Goal: Information Seeking & Learning: Learn about a topic

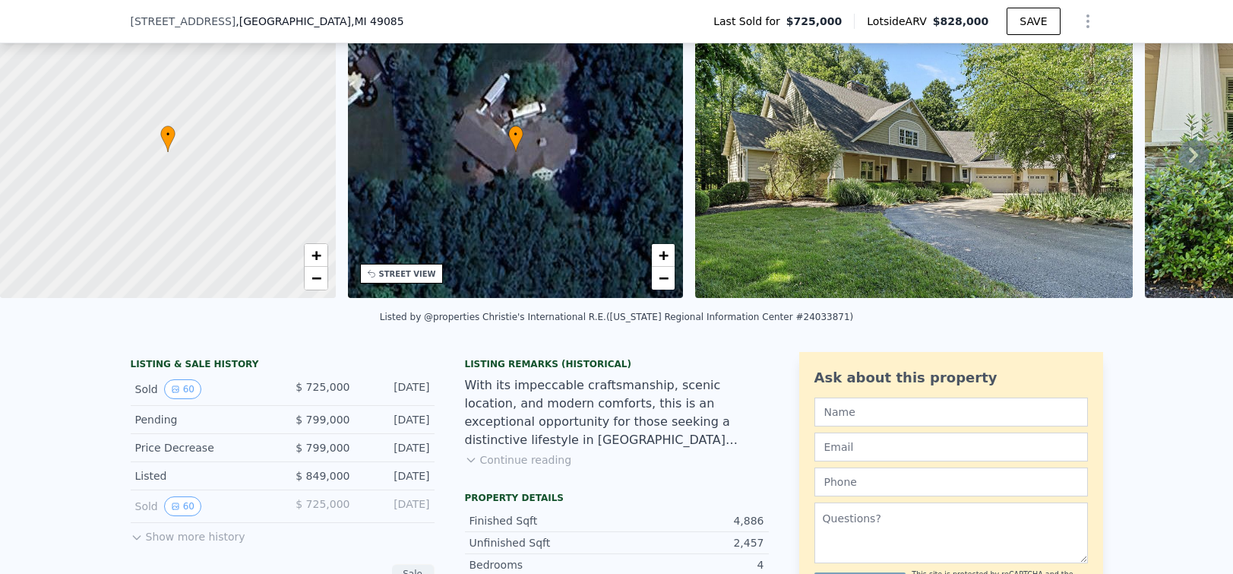
scroll to position [106, 0]
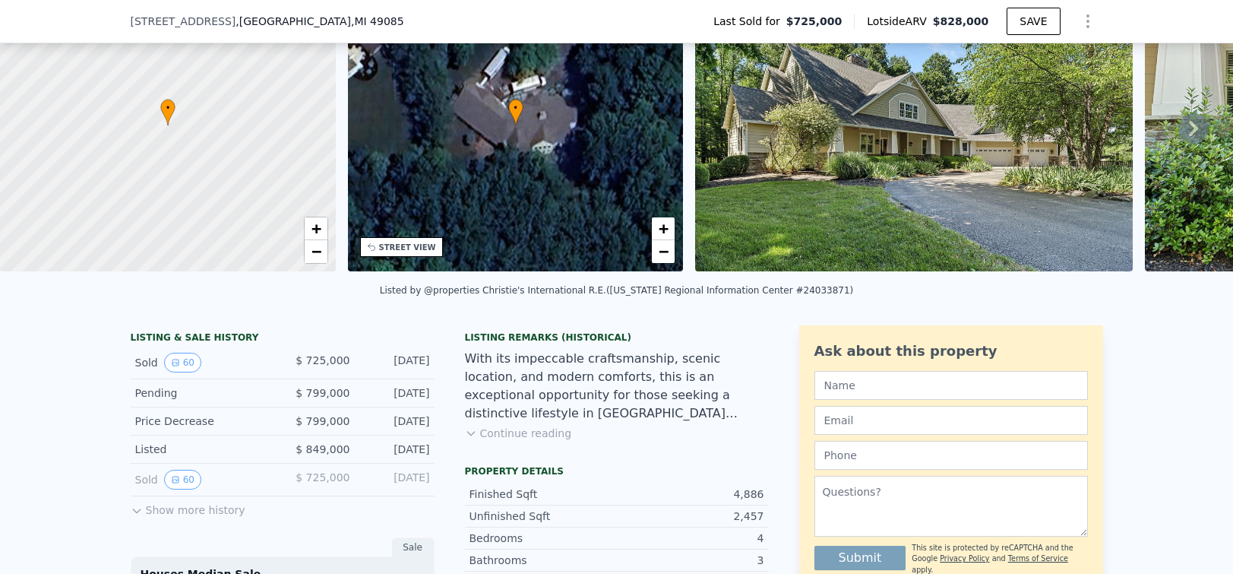
click at [178, 512] on button "Show more history" at bounding box center [188, 506] width 115 height 21
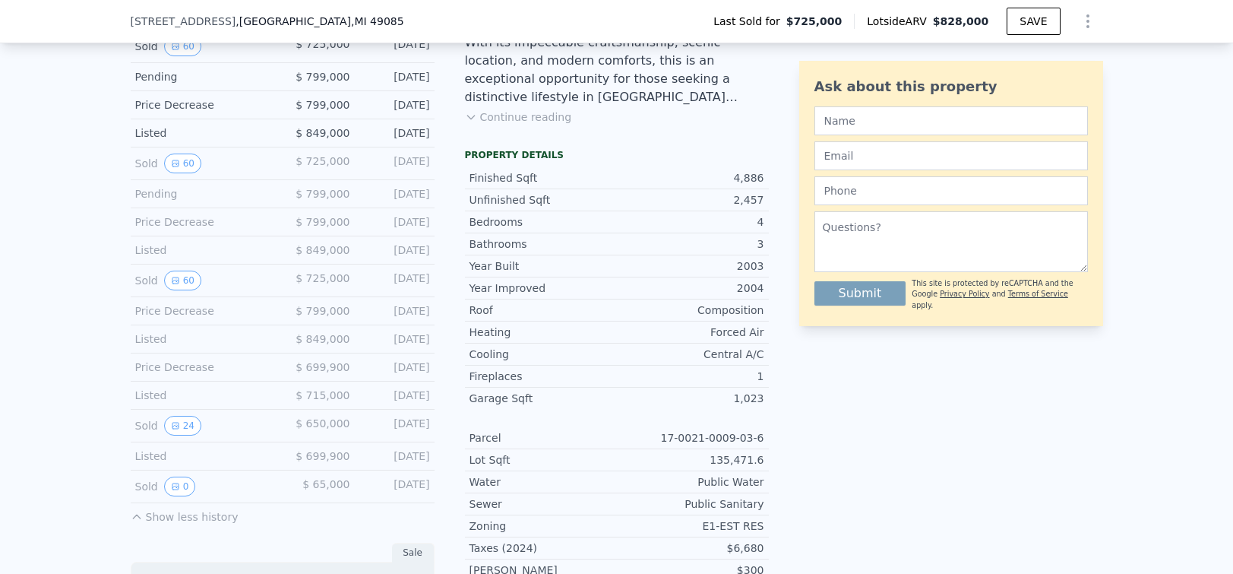
scroll to position [424, 0]
click at [184, 482] on button "0" at bounding box center [180, 485] width 32 height 20
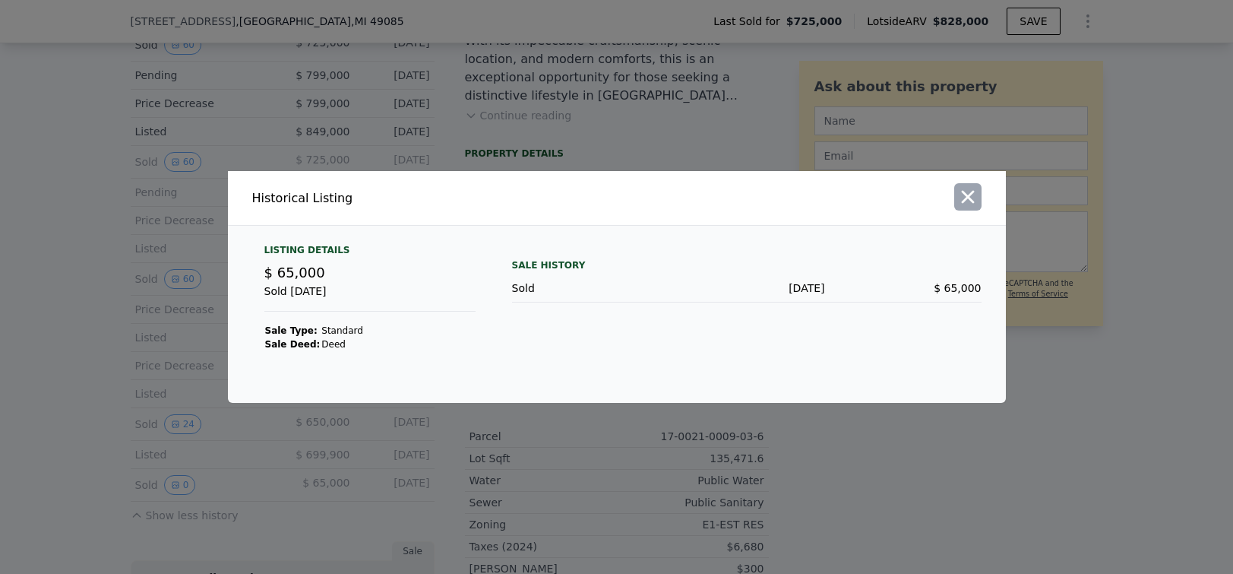
click at [965, 199] on icon "button" at bounding box center [967, 197] width 13 height 13
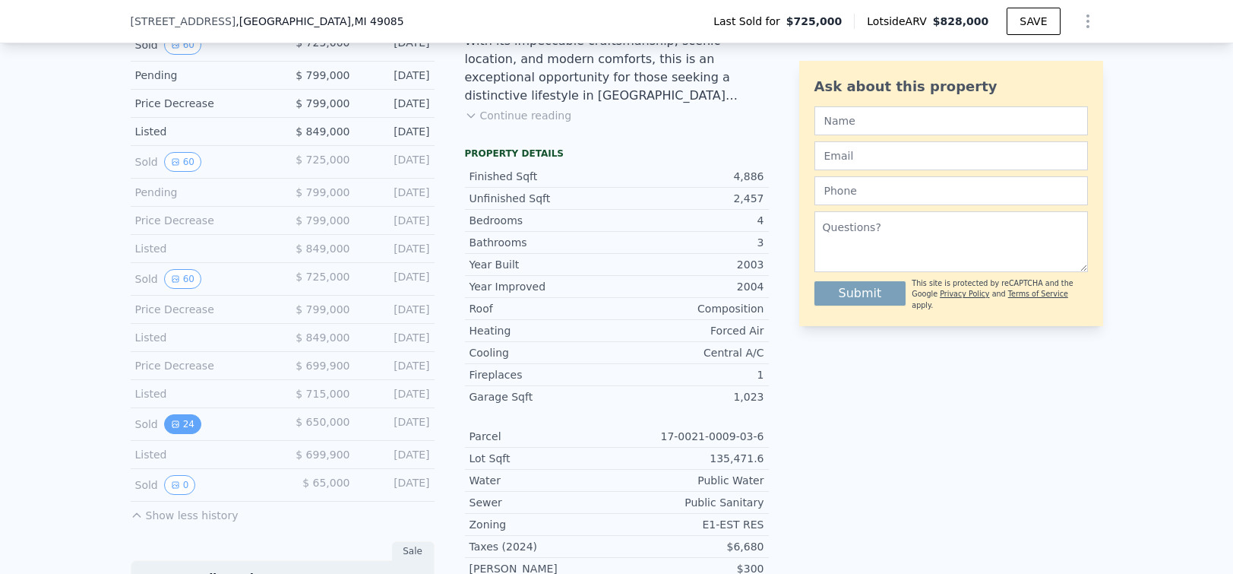
click at [192, 417] on button "24" at bounding box center [182, 424] width 37 height 20
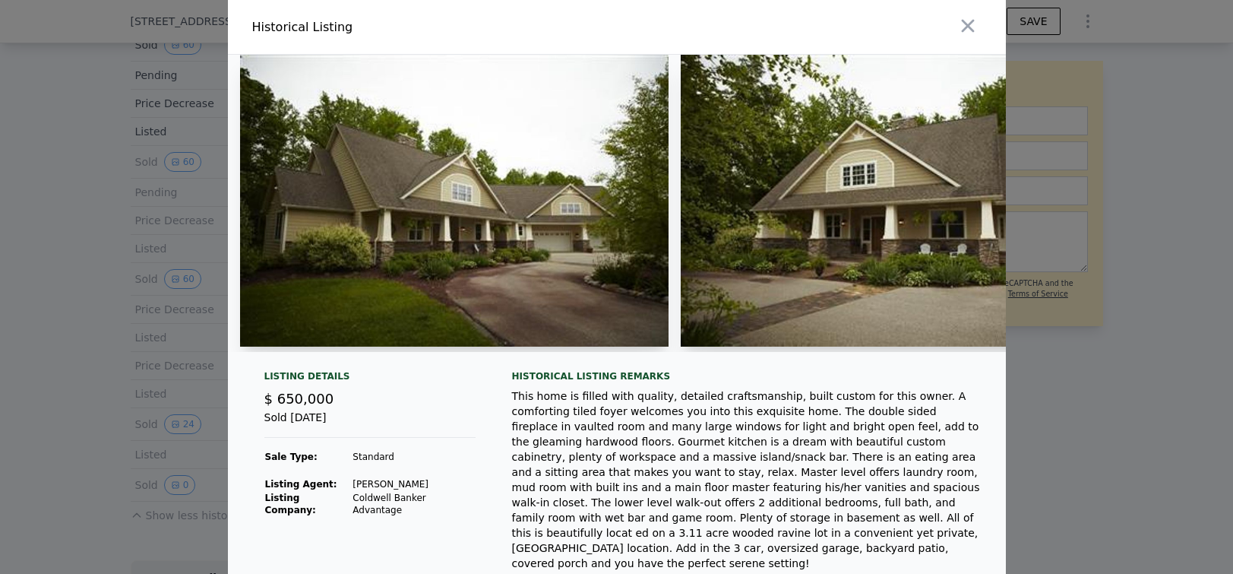
click at [418, 226] on img at bounding box center [454, 201] width 429 height 292
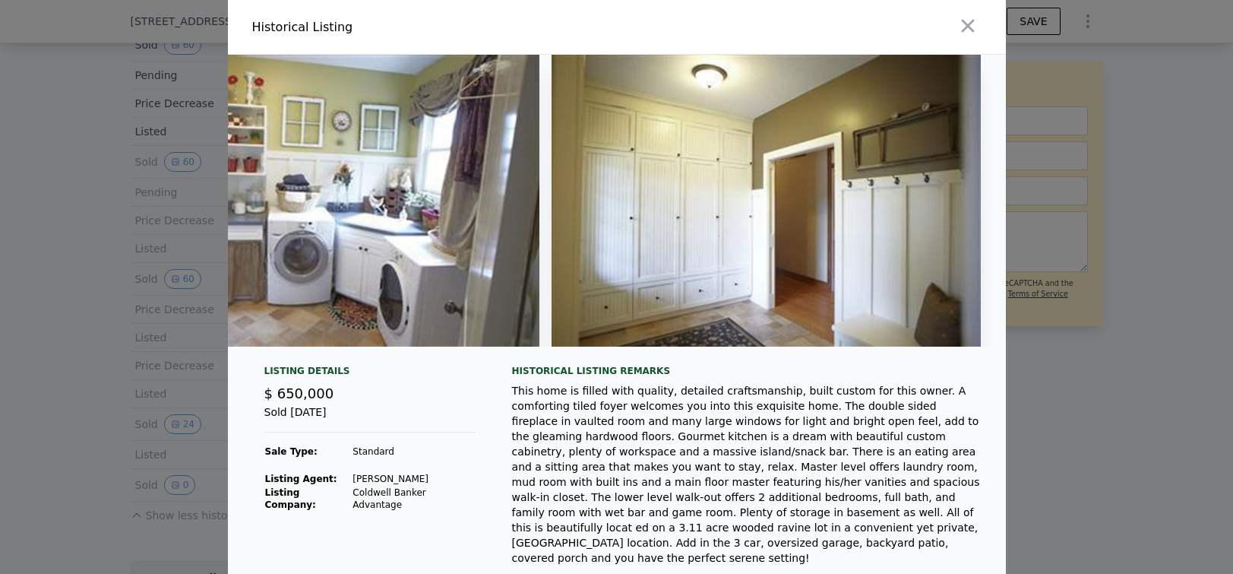
scroll to position [0, 0]
click at [972, 30] on icon "button" at bounding box center [967, 26] width 13 height 13
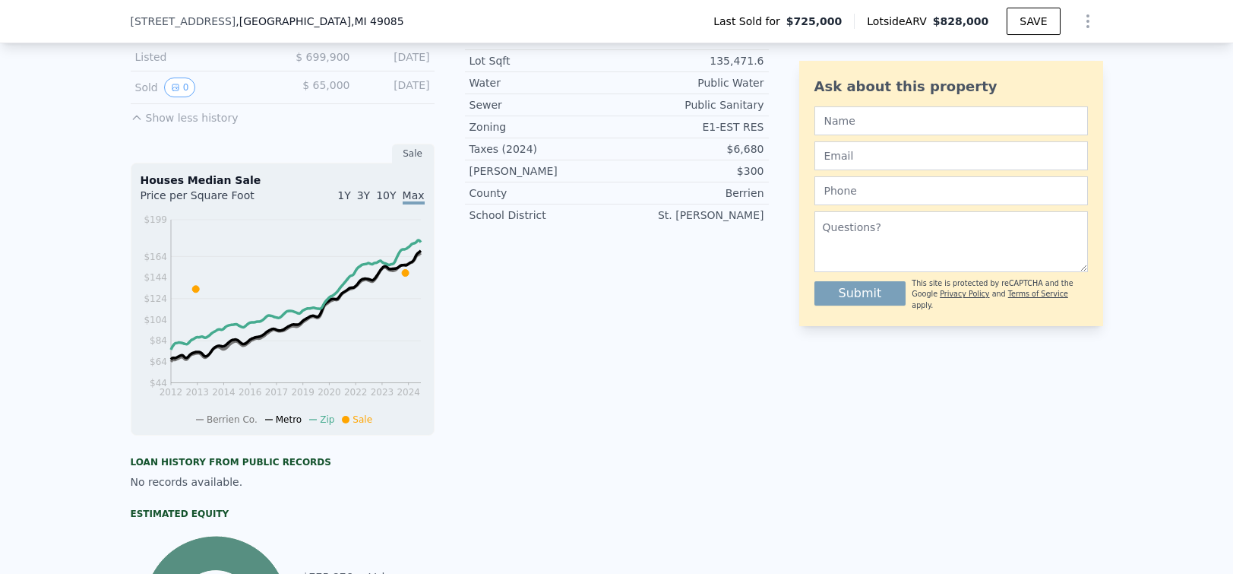
scroll to position [818, 0]
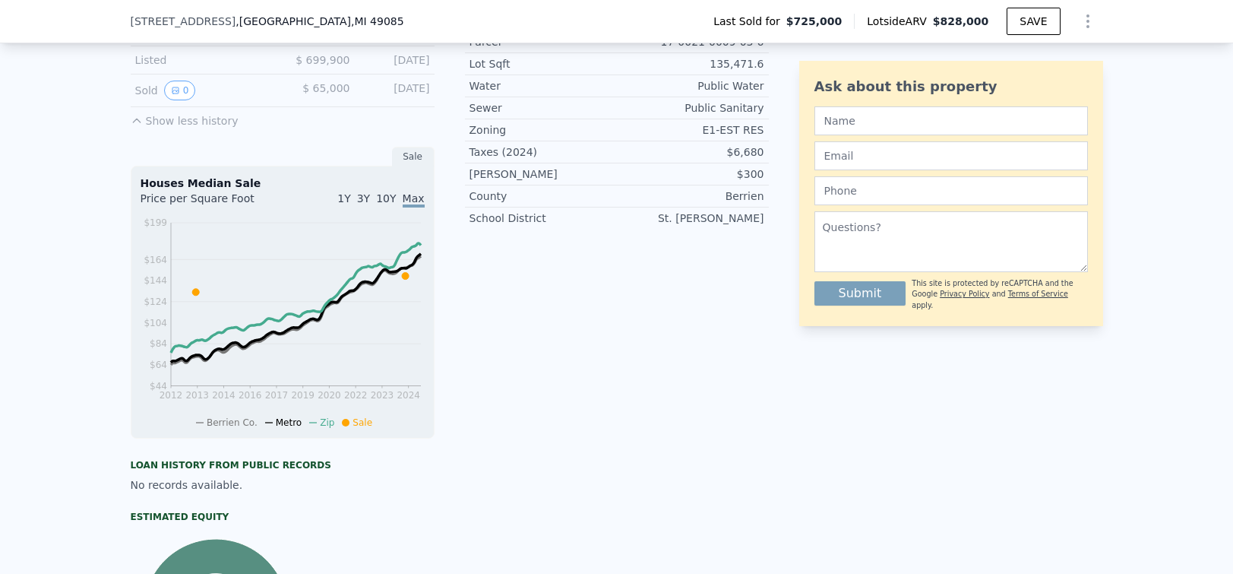
click at [393, 194] on span "10Y" at bounding box center [386, 198] width 20 height 12
click at [365, 195] on span "3Y" at bounding box center [363, 198] width 13 height 12
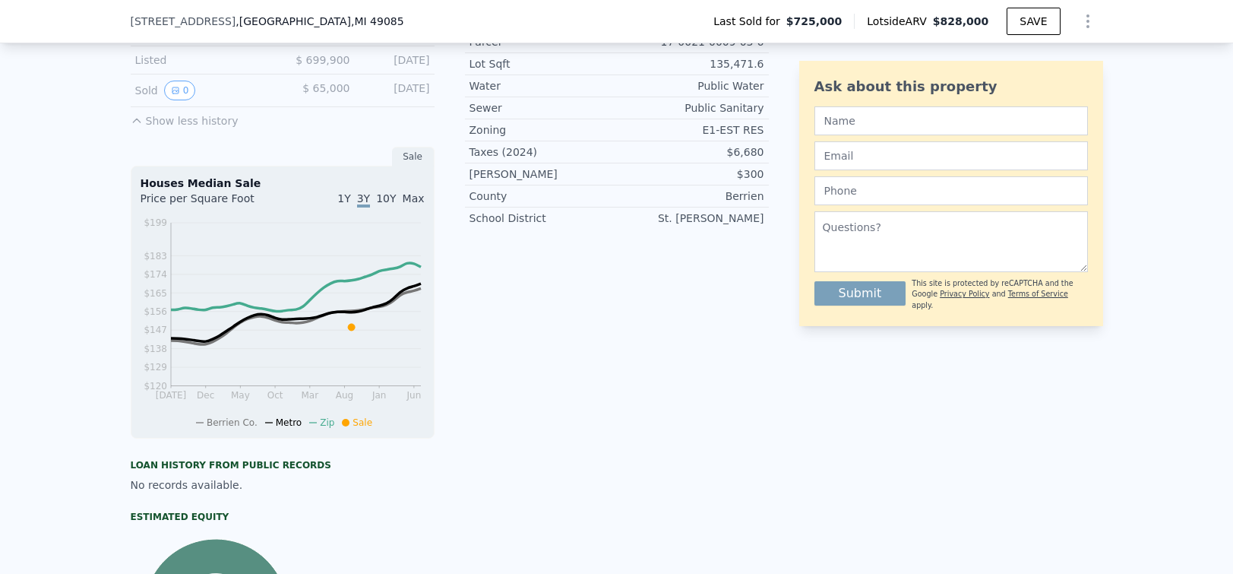
click at [346, 195] on span "1Y" at bounding box center [343, 198] width 13 height 12
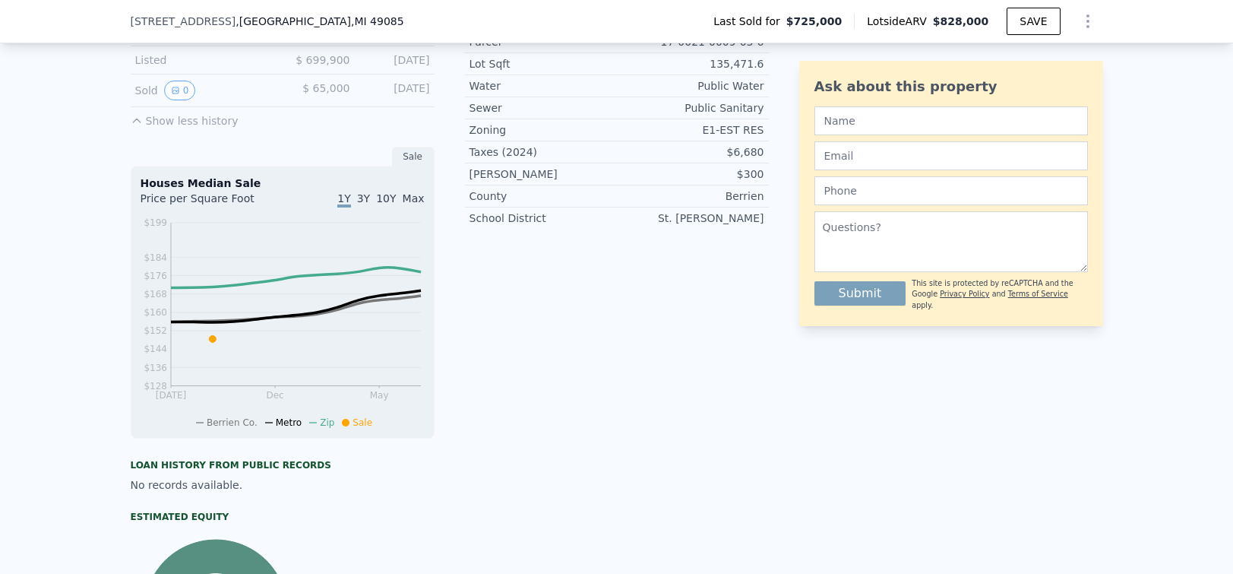
click at [417, 193] on span "Max" at bounding box center [414, 198] width 22 height 12
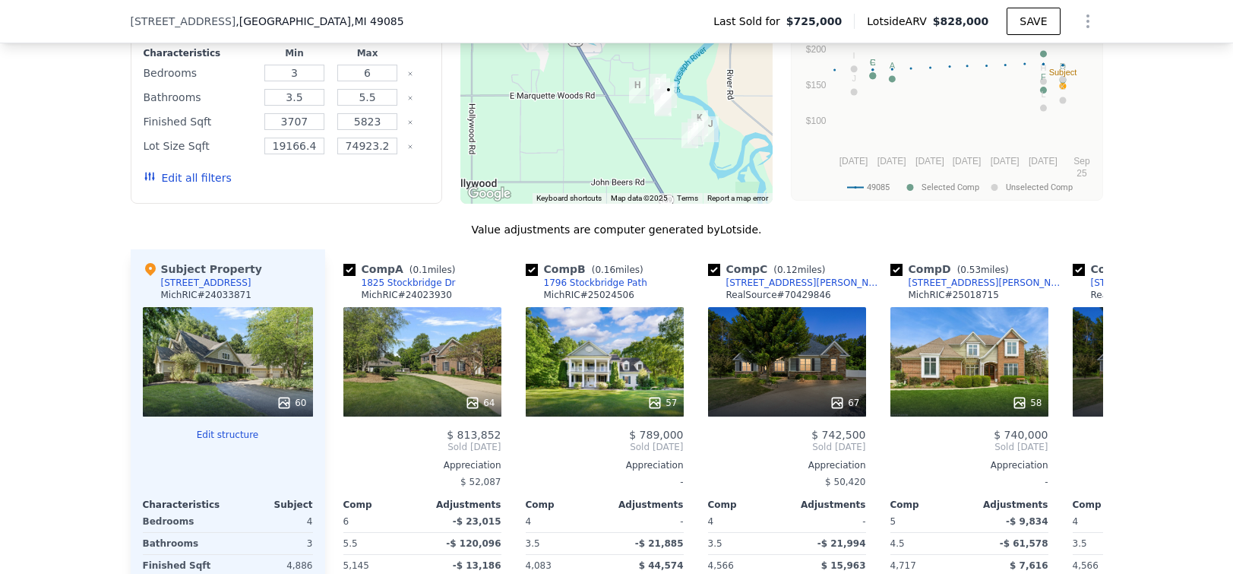
scroll to position [0, 0]
click at [425, 278] on div "1825 Stockbridge Dr" at bounding box center [409, 283] width 94 height 12
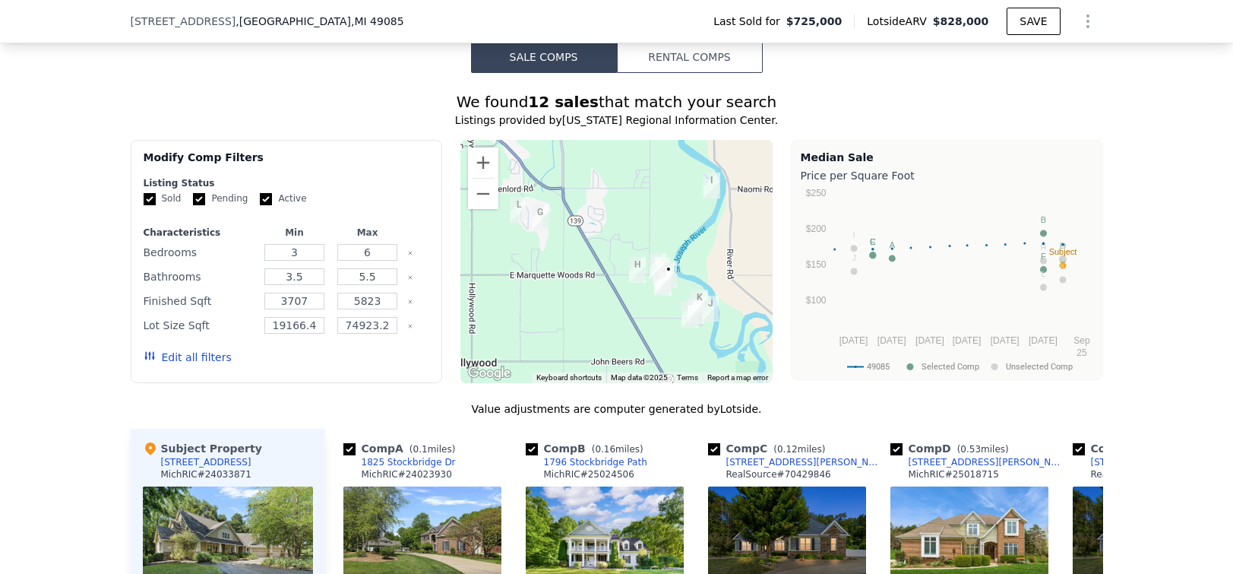
scroll to position [1597, 0]
click at [551, 50] on button "Sale Comps" at bounding box center [544, 58] width 146 height 32
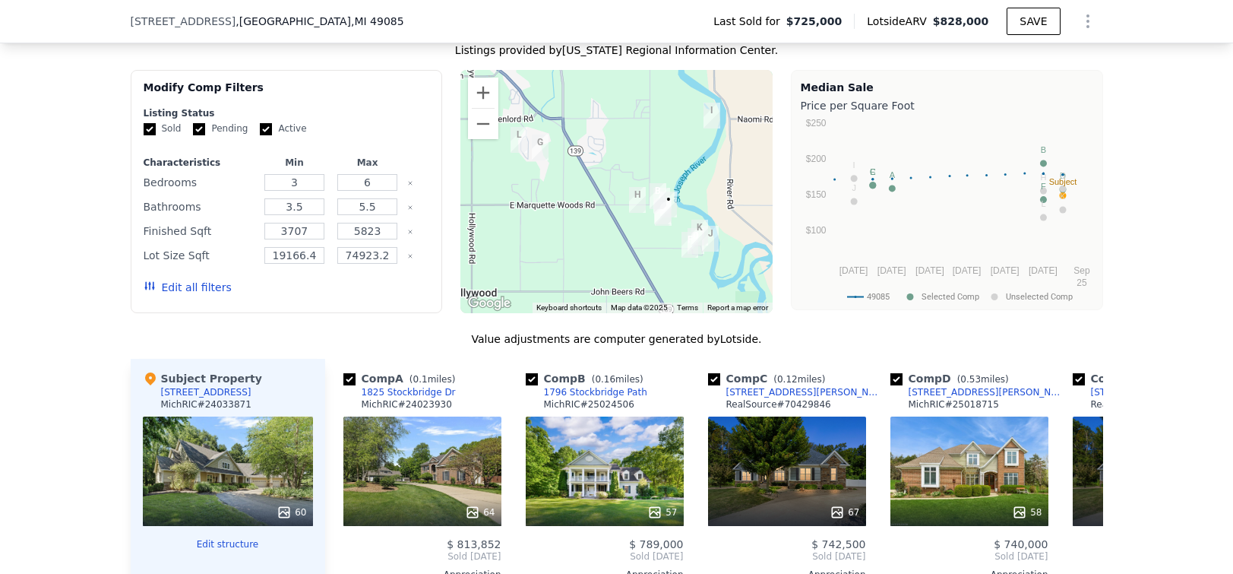
scroll to position [1670, 0]
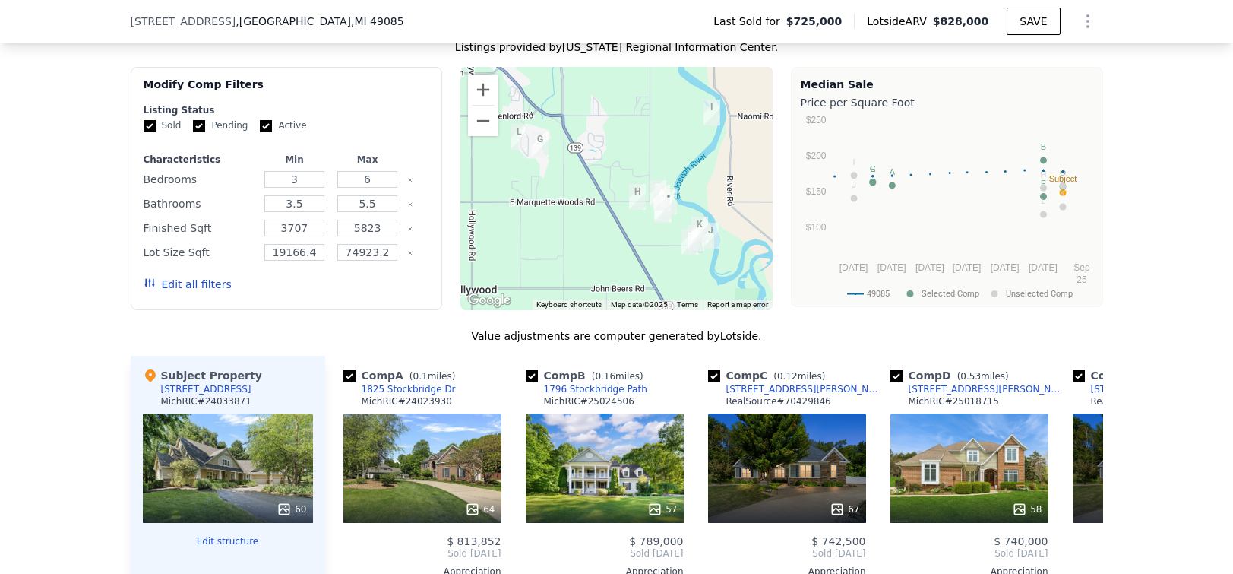
click at [224, 384] on div "[STREET_ADDRESS]" at bounding box center [206, 389] width 90 height 12
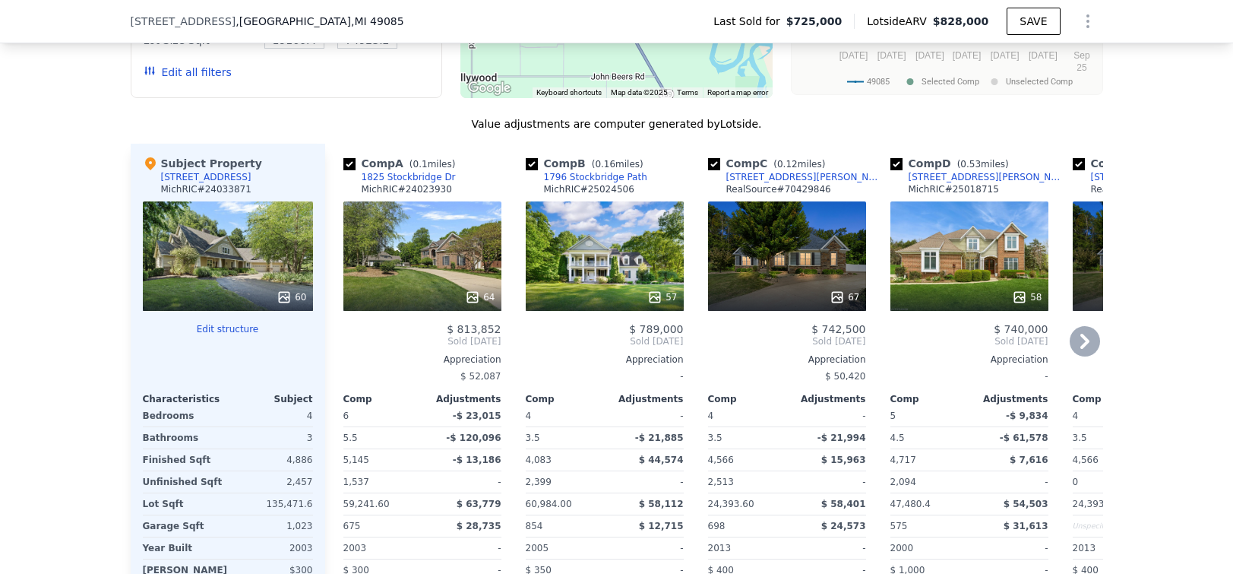
scroll to position [1885, 0]
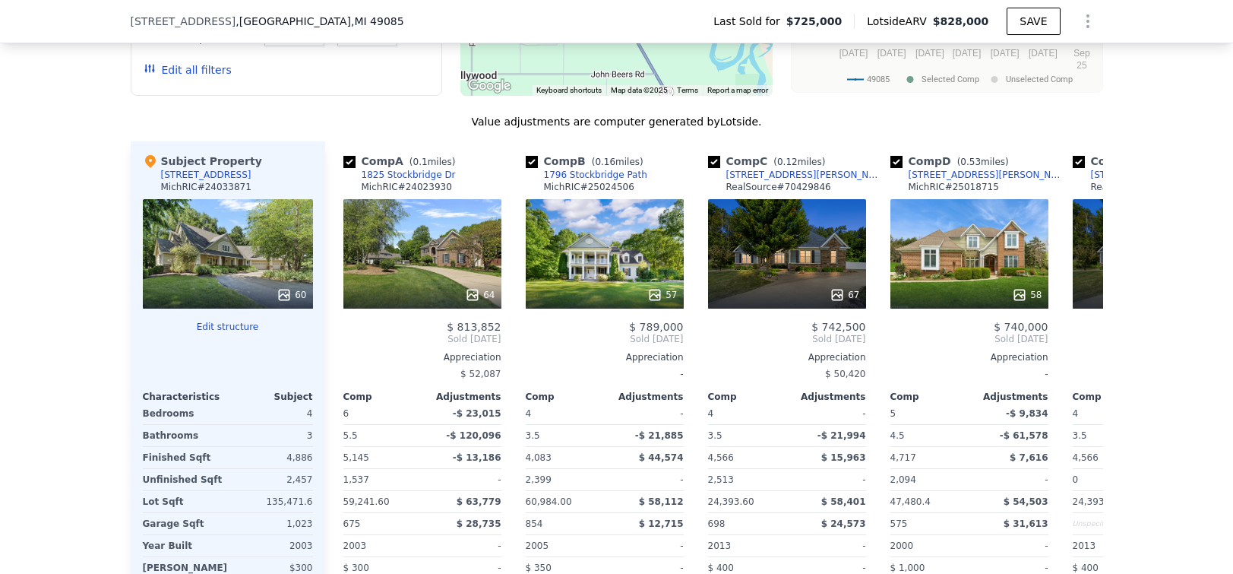
click at [232, 328] on button "Edit structure" at bounding box center [228, 327] width 170 height 12
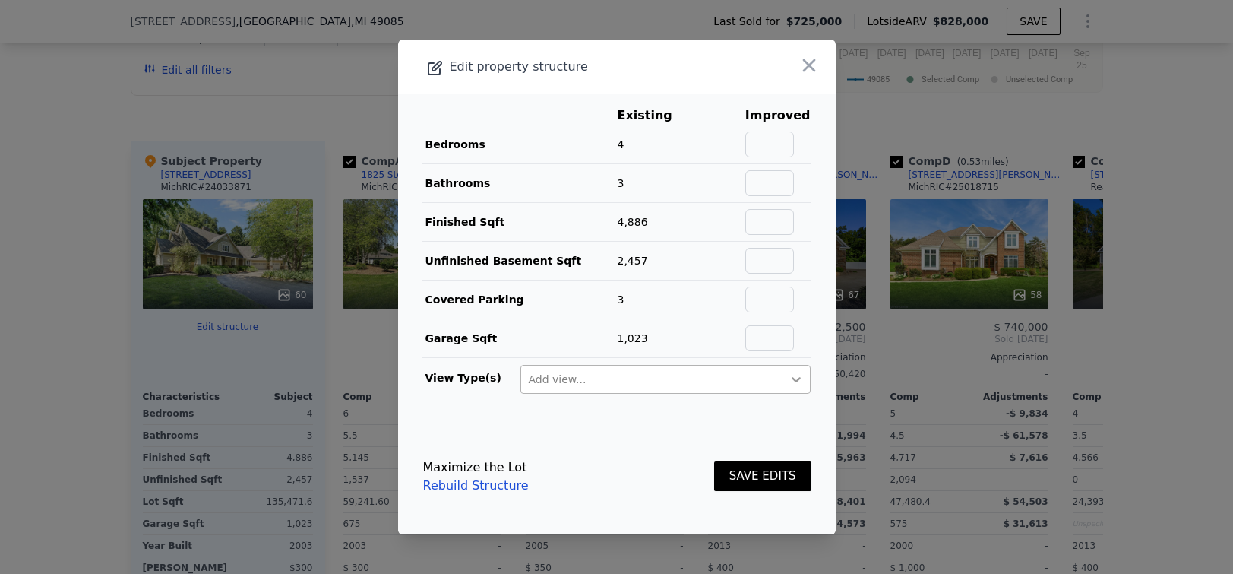
click at [801, 379] on icon at bounding box center [795, 378] width 15 height 15
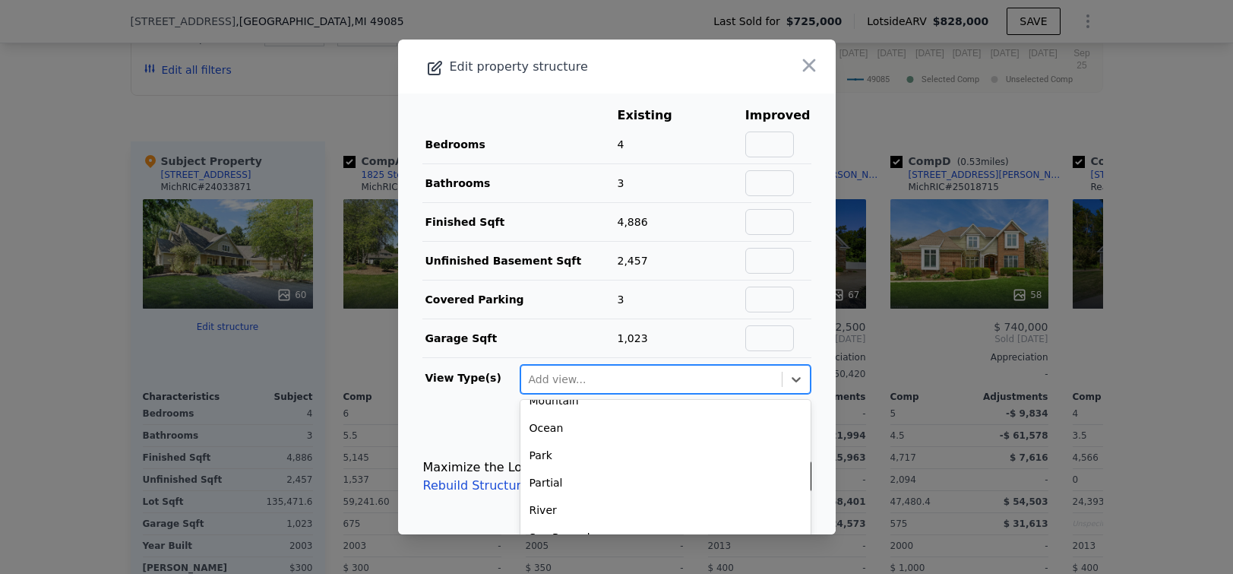
scroll to position [128, 0]
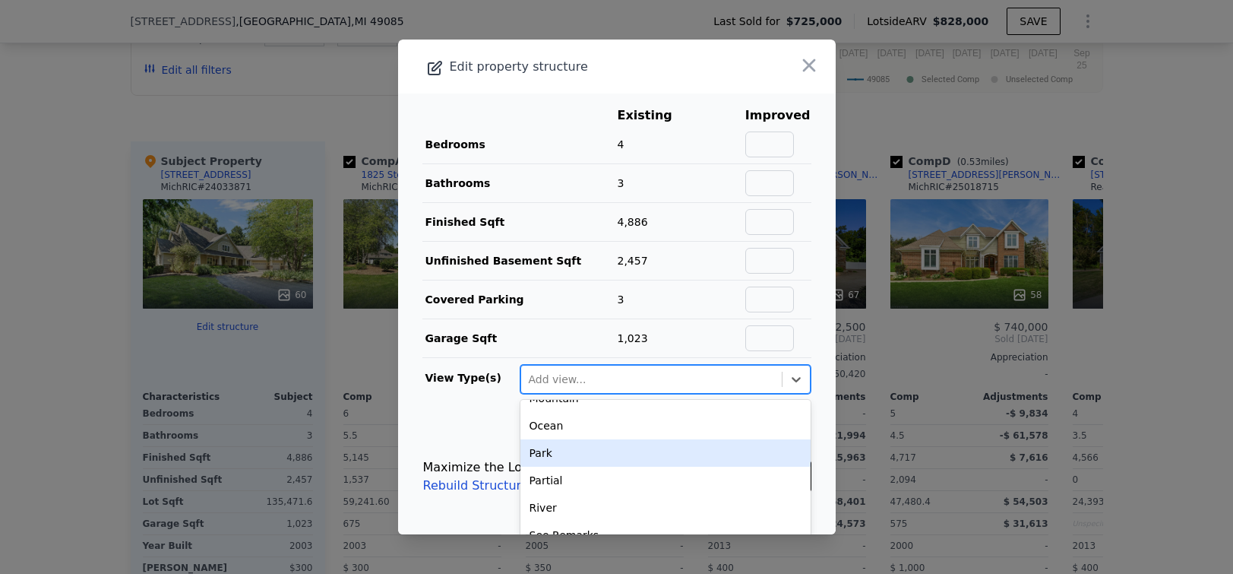
click at [717, 449] on div "Park" at bounding box center [665, 452] width 290 height 27
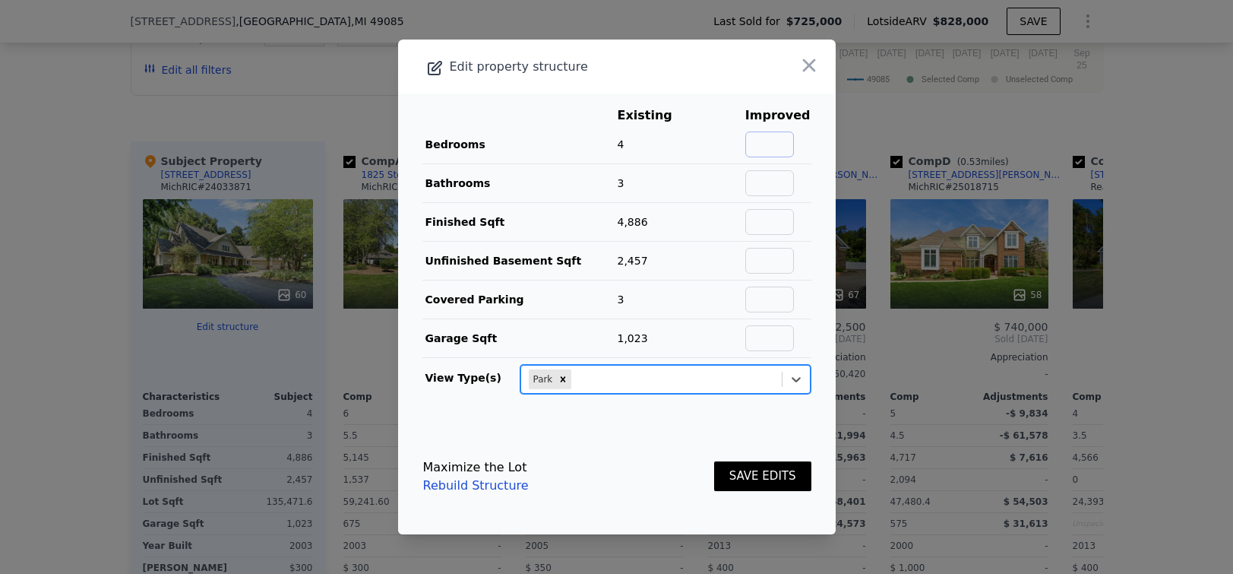
click at [789, 144] on input "text" at bounding box center [769, 144] width 49 height 26
type input "5"
click at [753, 469] on button "SAVE EDITS" at bounding box center [762, 476] width 97 height 30
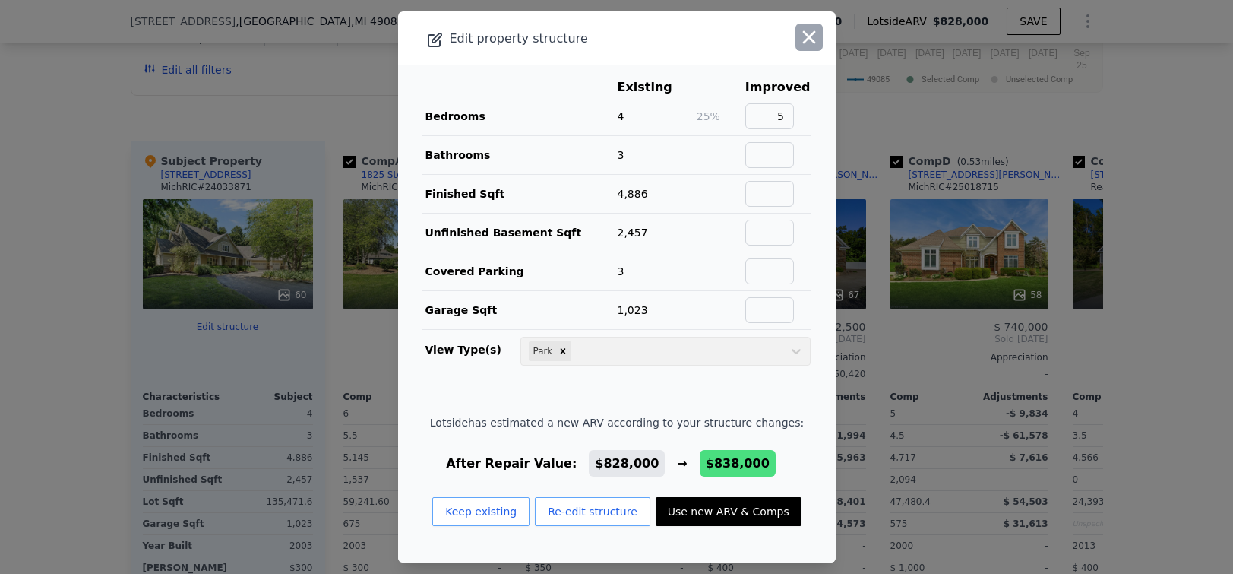
click at [809, 32] on icon "button" at bounding box center [808, 37] width 21 height 21
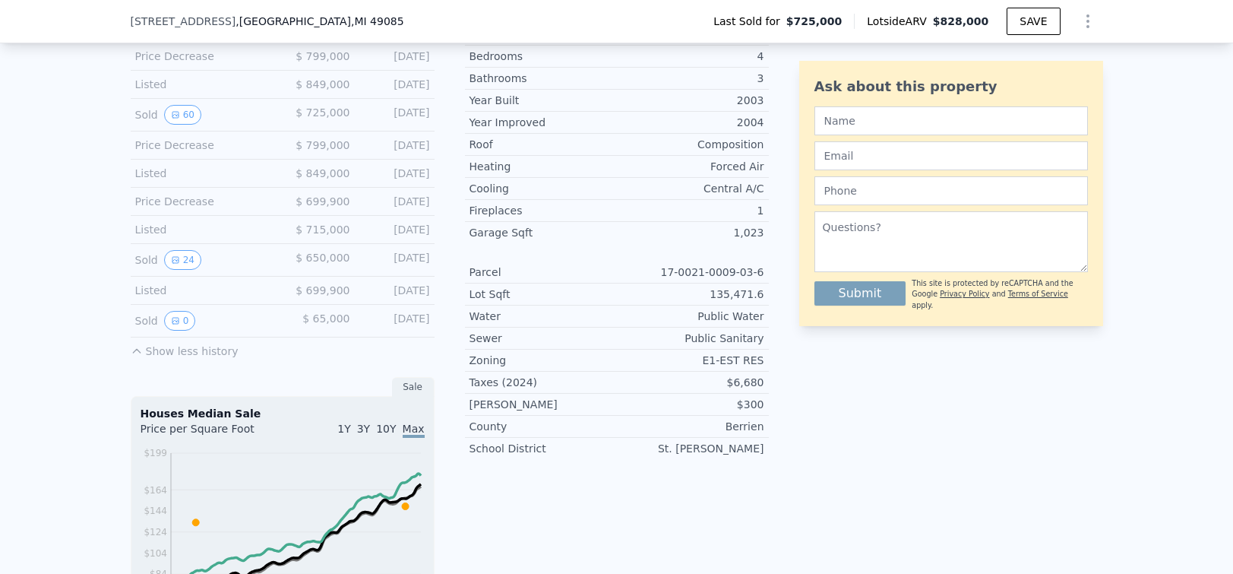
scroll to position [537, 0]
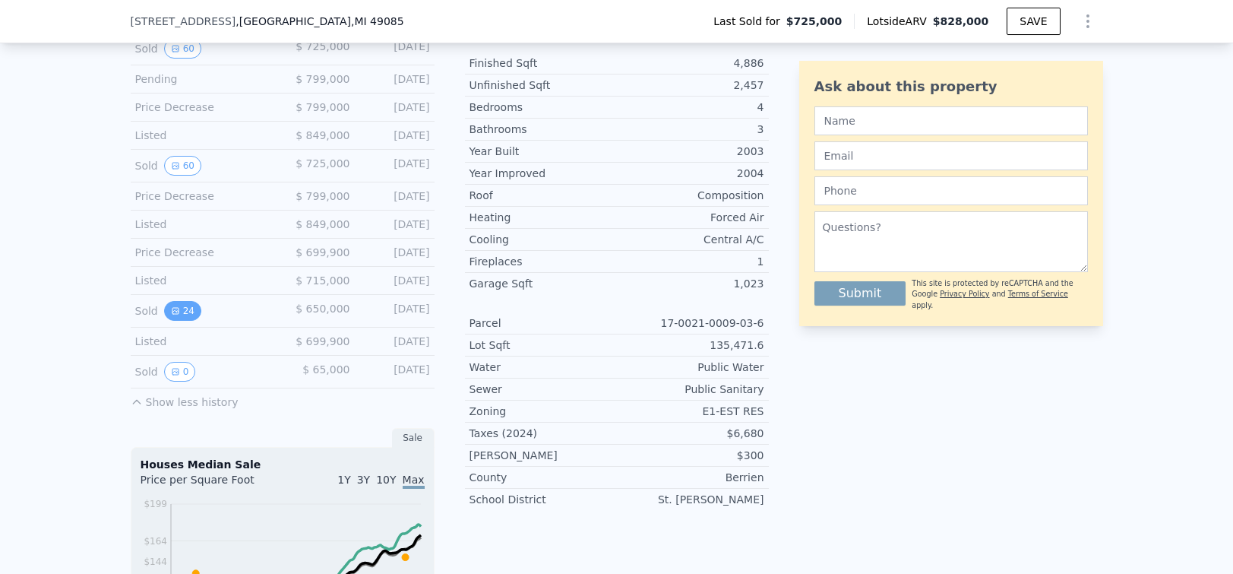
click at [178, 310] on icon "View historical data" at bounding box center [175, 311] width 6 height 6
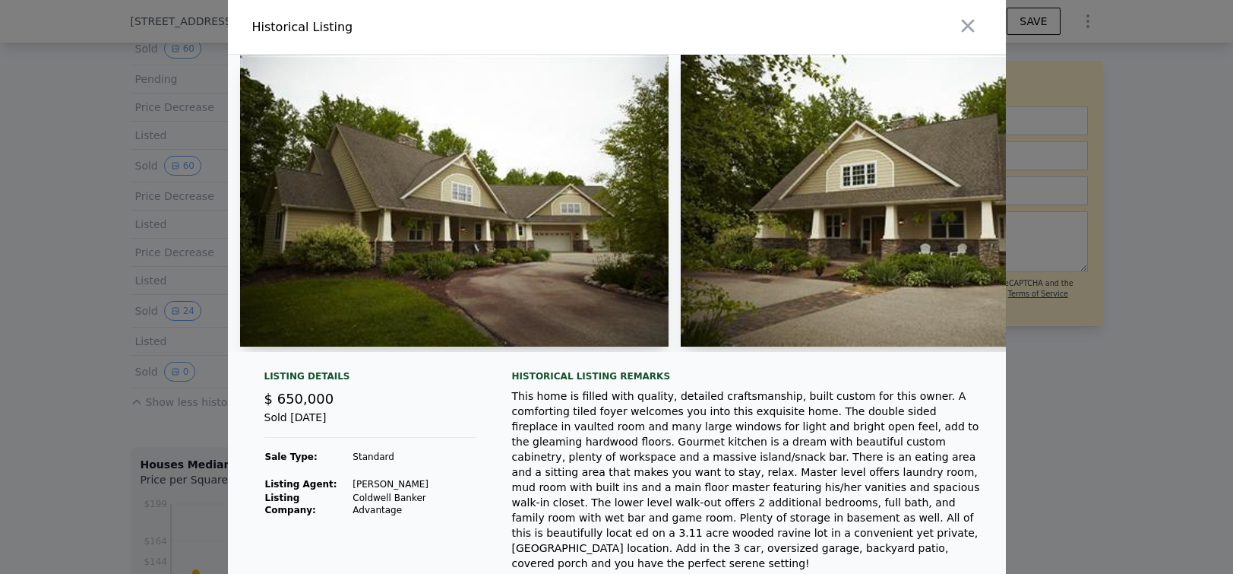
click at [519, 247] on img at bounding box center [454, 201] width 429 height 292
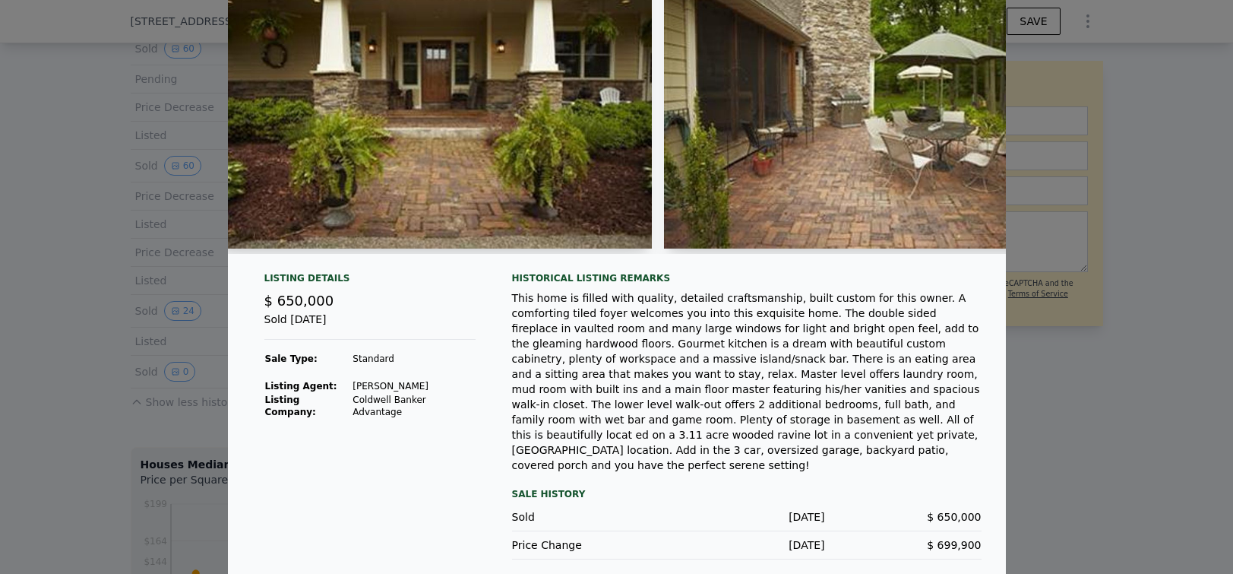
scroll to position [97, 0]
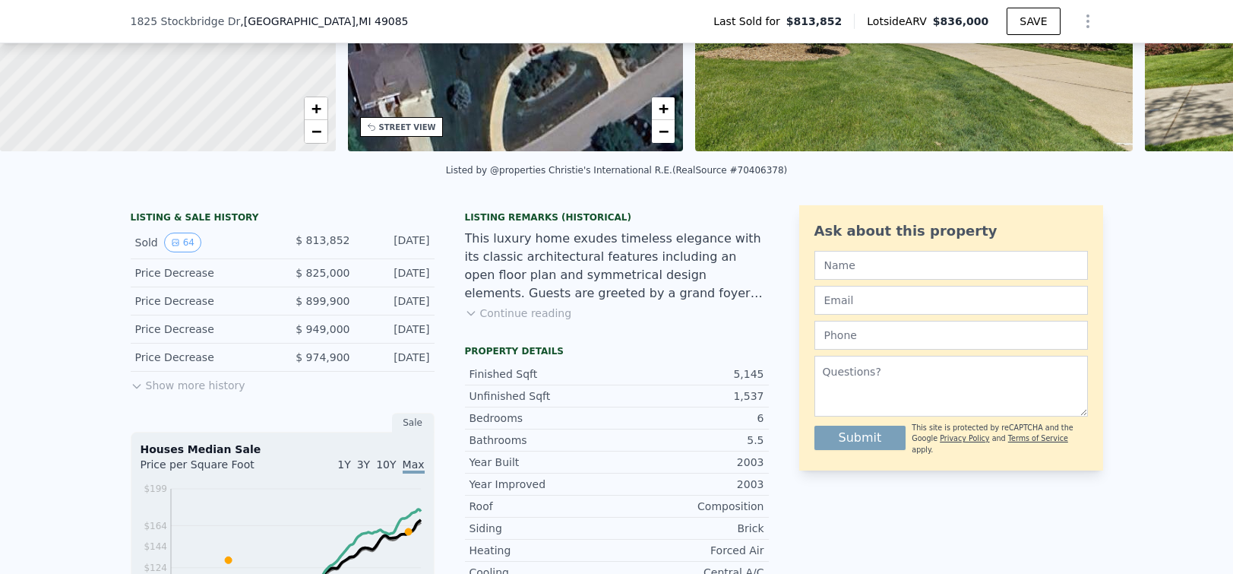
scroll to position [229, 0]
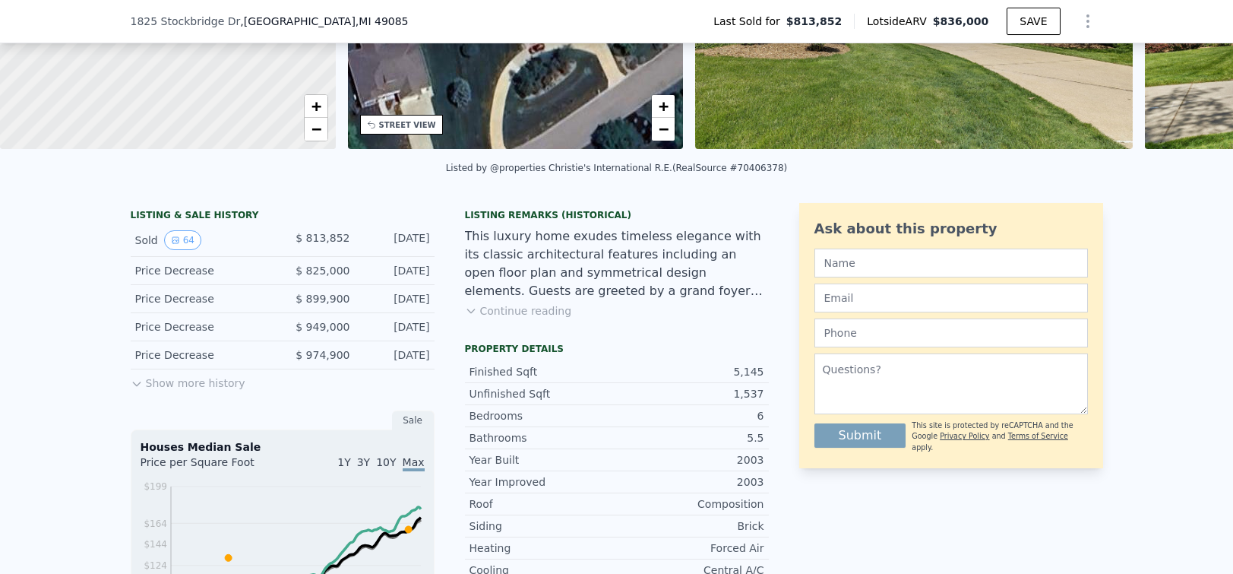
click at [509, 316] on button "Continue reading" at bounding box center [518, 310] width 107 height 15
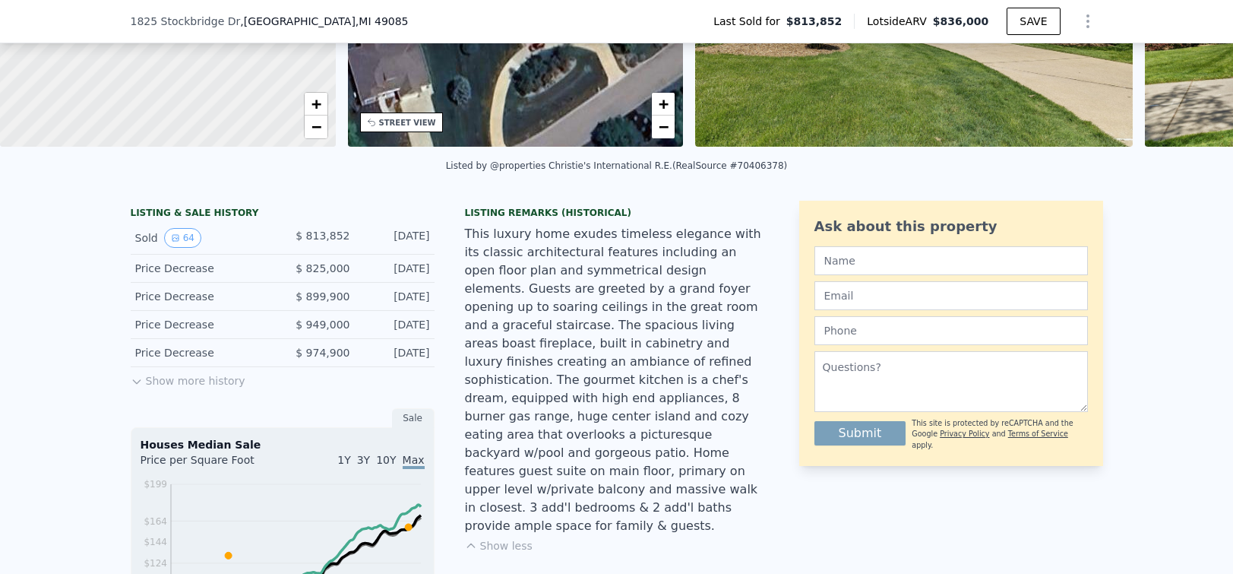
scroll to position [202, 0]
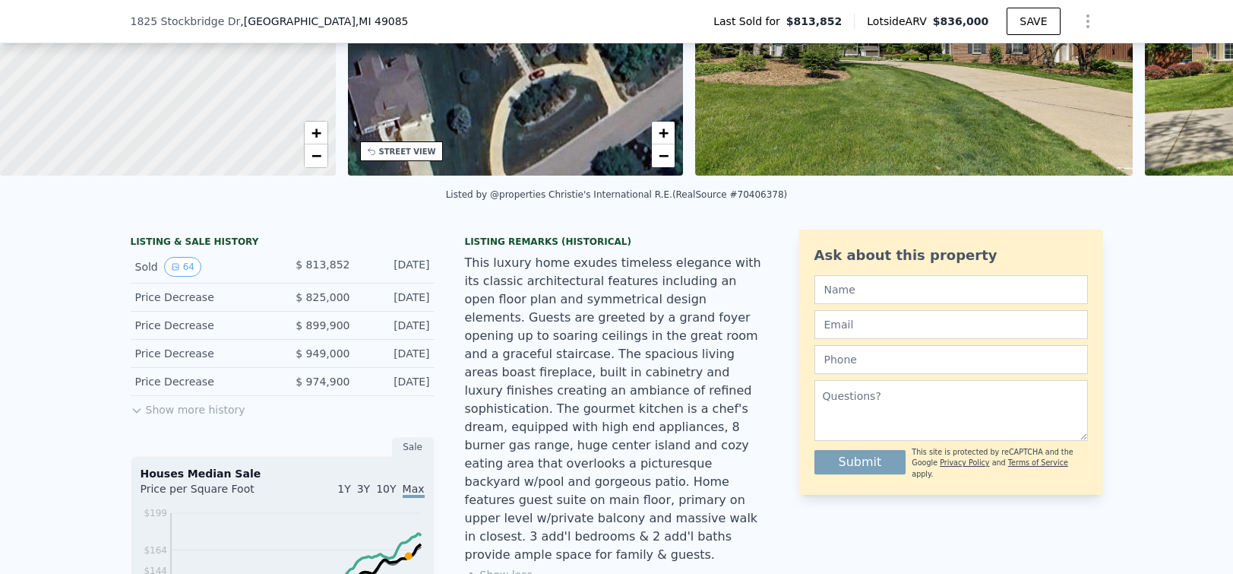
click at [221, 407] on button "Show more history" at bounding box center [188, 406] width 115 height 21
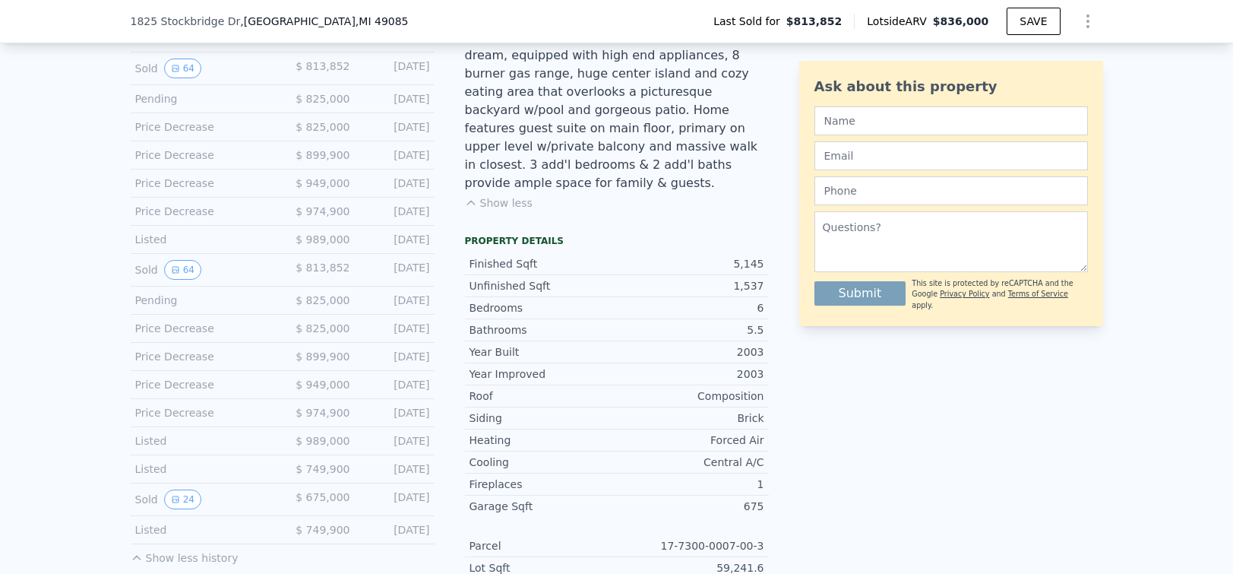
scroll to position [577, 0]
click at [186, 493] on button "24" at bounding box center [182, 496] width 37 height 20
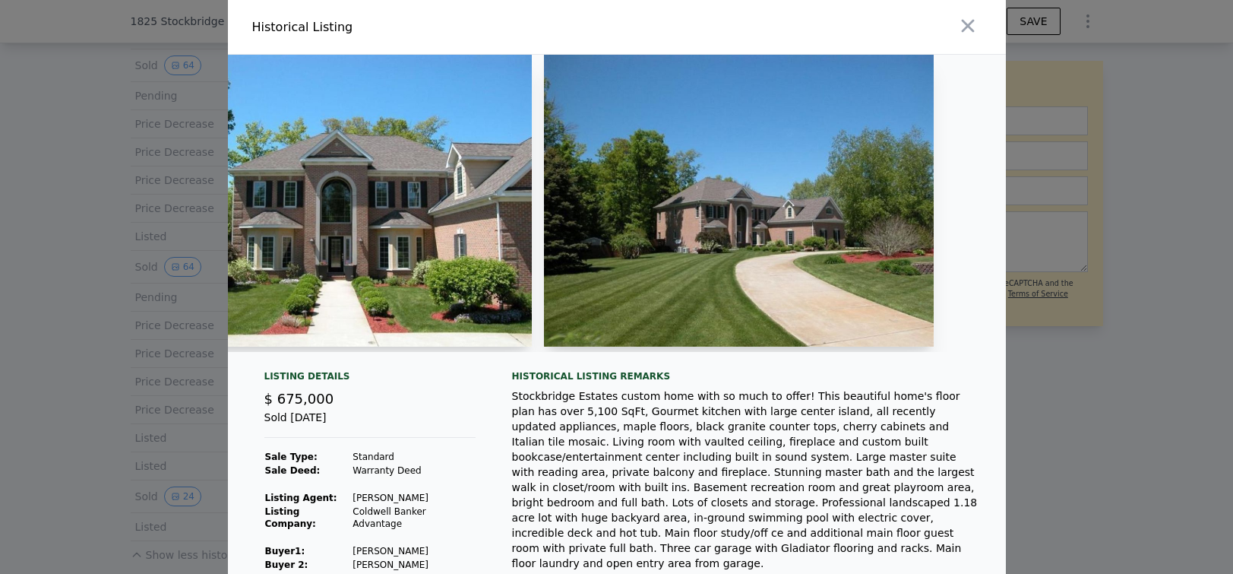
scroll to position [0, 99]
click at [962, 29] on icon "button" at bounding box center [967, 25] width 21 height 21
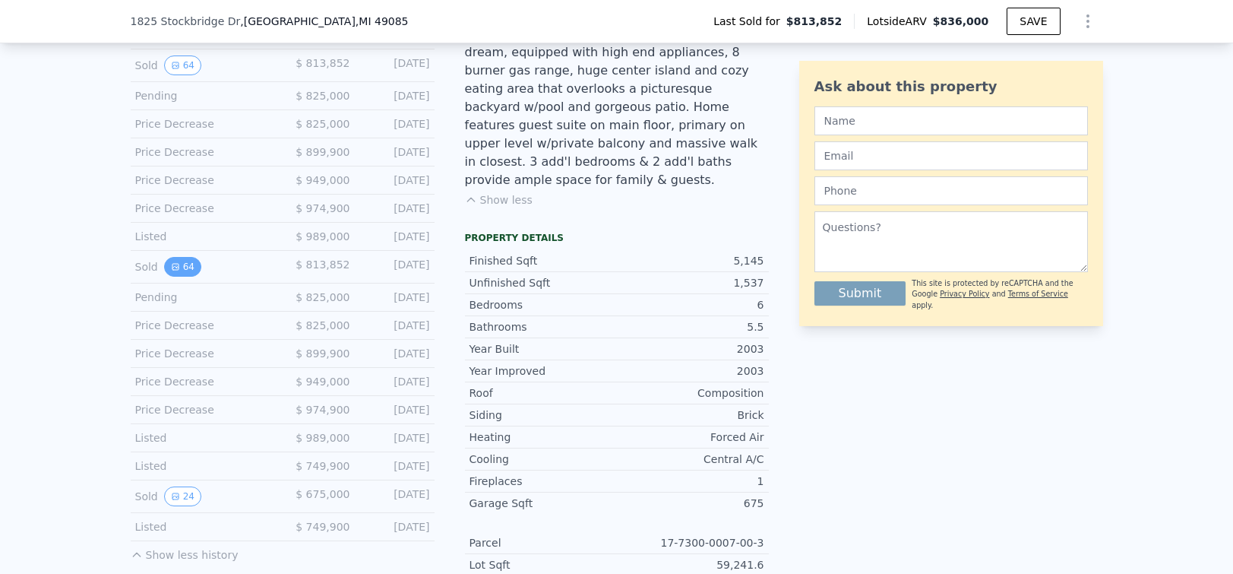
click at [189, 273] on button "64" at bounding box center [182, 267] width 37 height 20
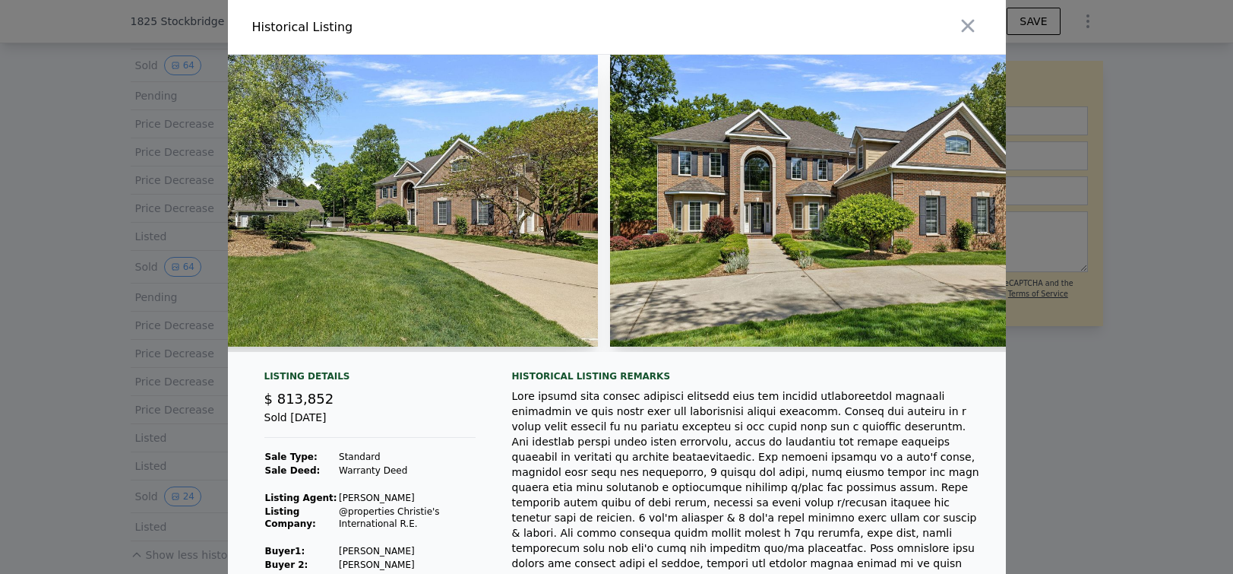
scroll to position [0, 81]
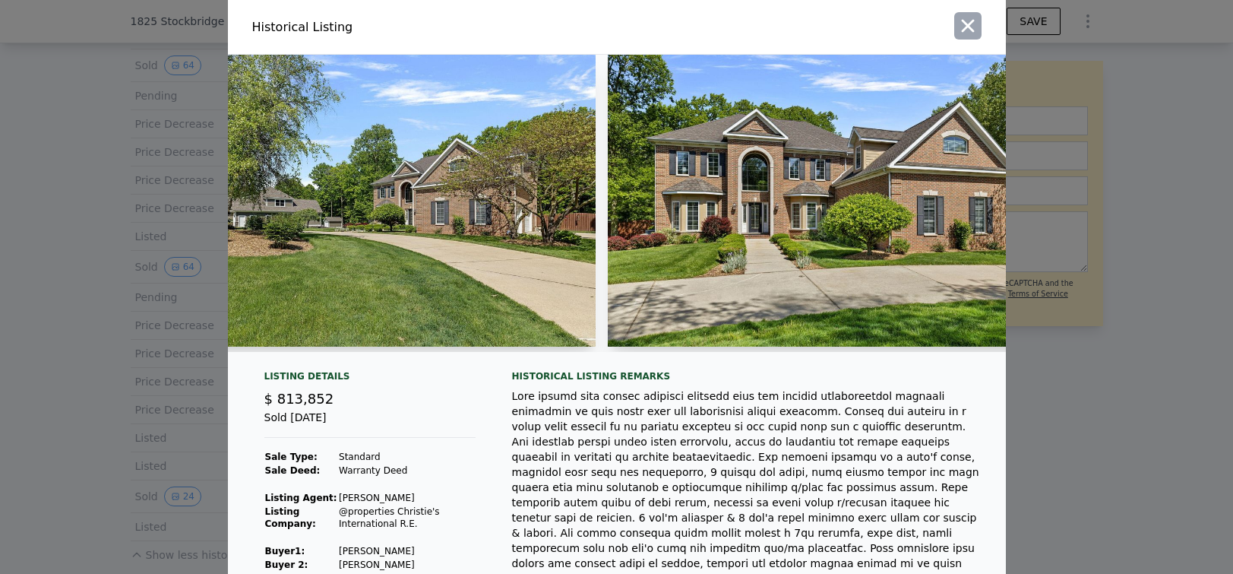
click at [966, 29] on icon "button" at bounding box center [967, 25] width 21 height 21
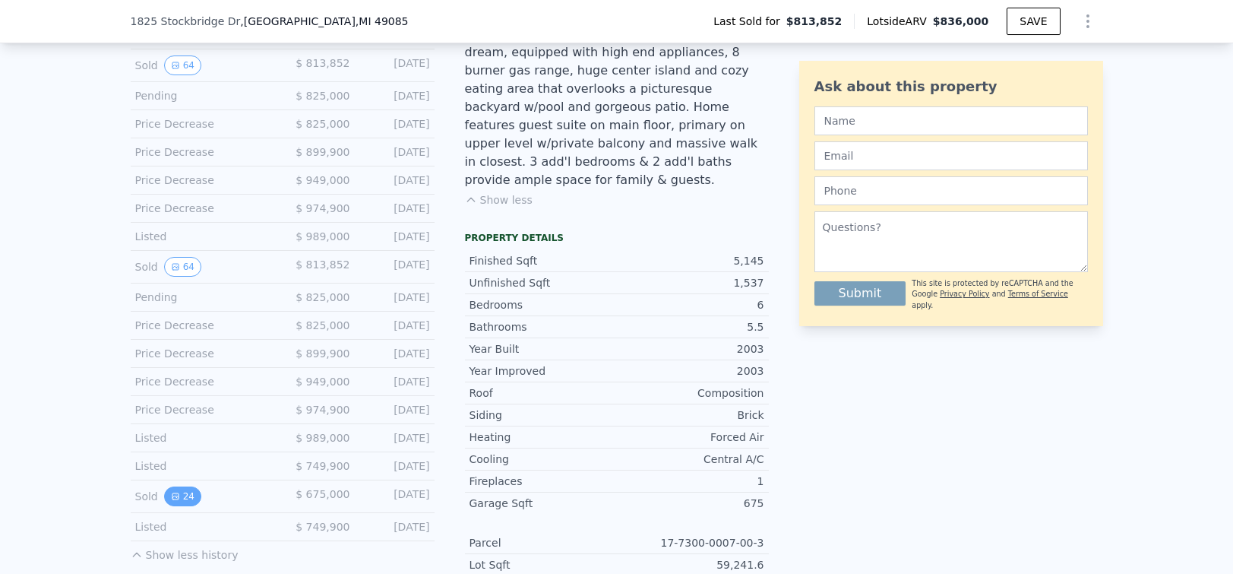
click at [179, 488] on button "24" at bounding box center [182, 496] width 37 height 20
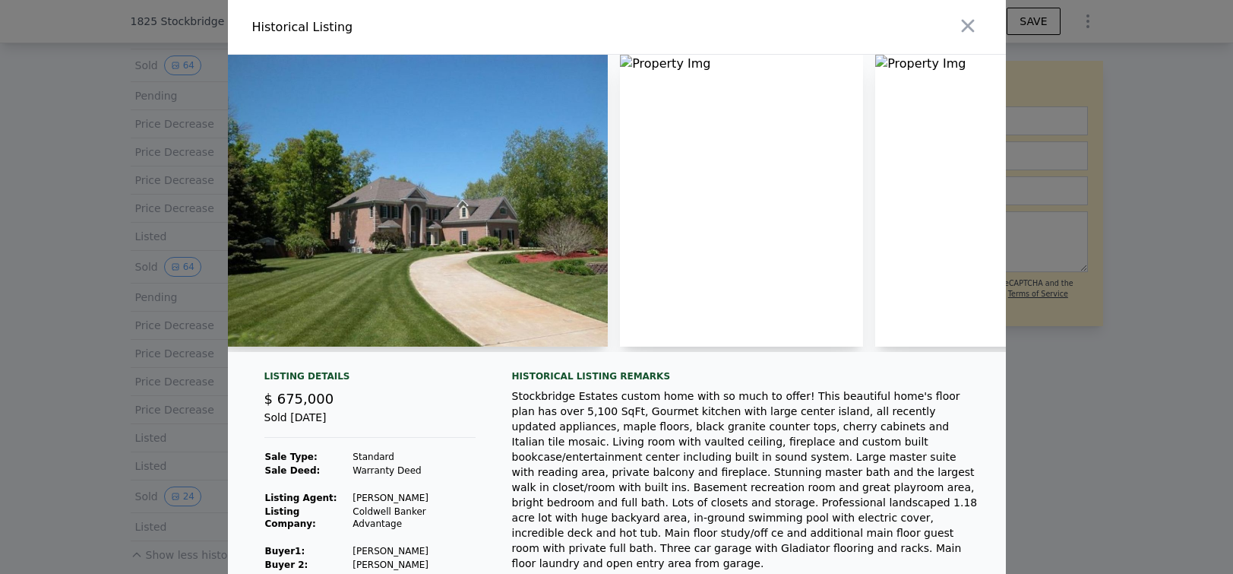
click at [702, 241] on img at bounding box center [741, 201] width 243 height 292
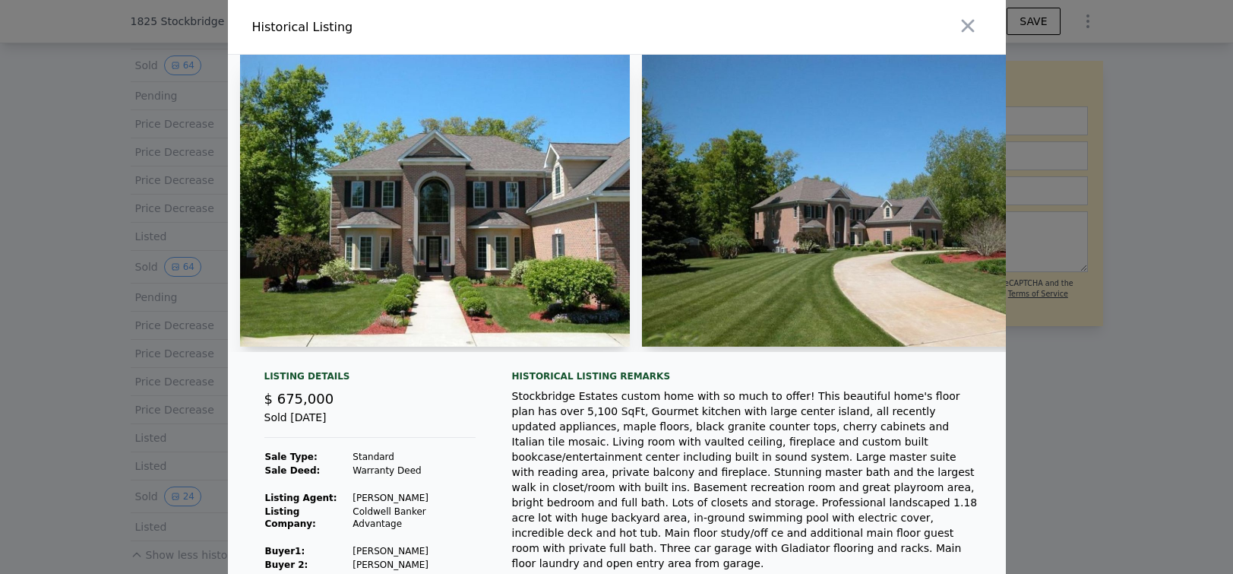
scroll to position [0, 0]
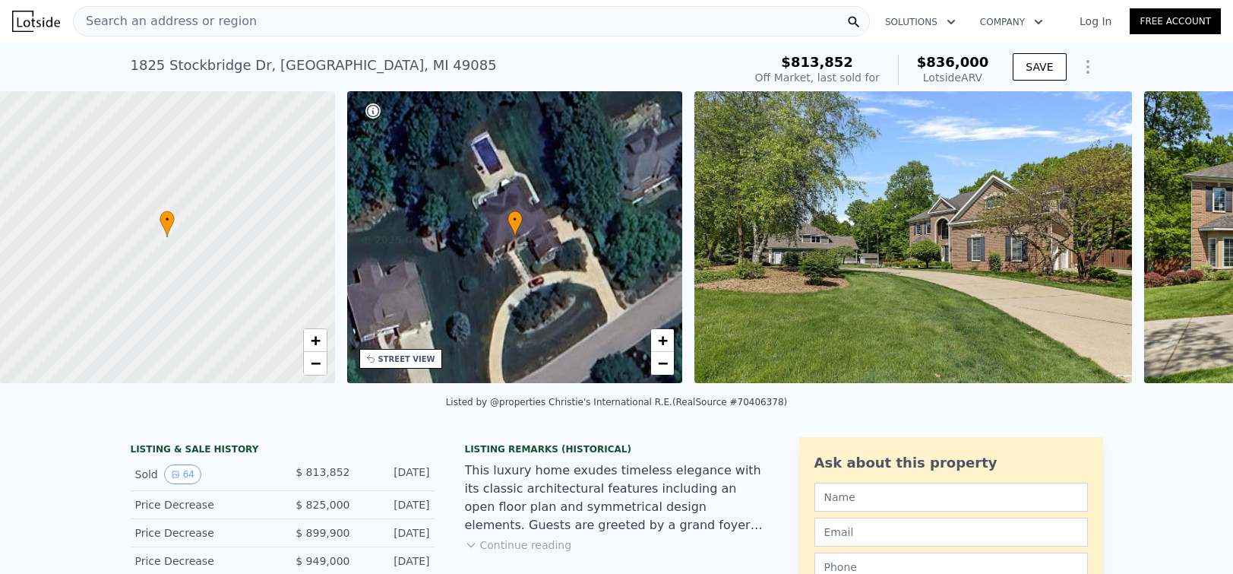
scroll to position [0, 6]
click at [890, 243] on img at bounding box center [914, 237] width 438 height 292
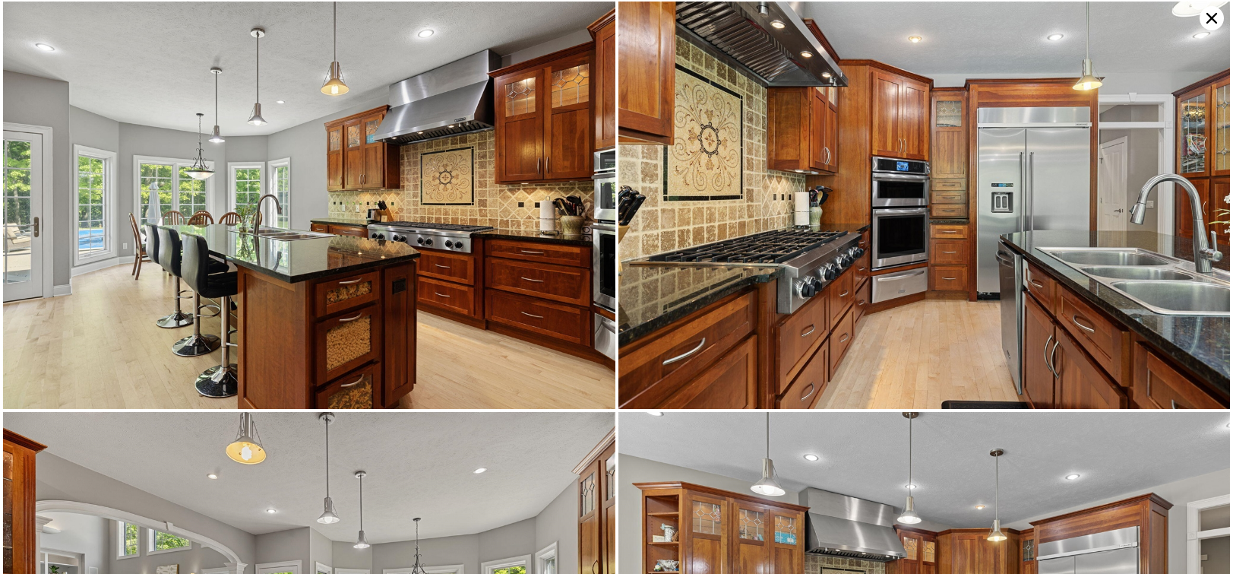
scroll to position [2465, 0]
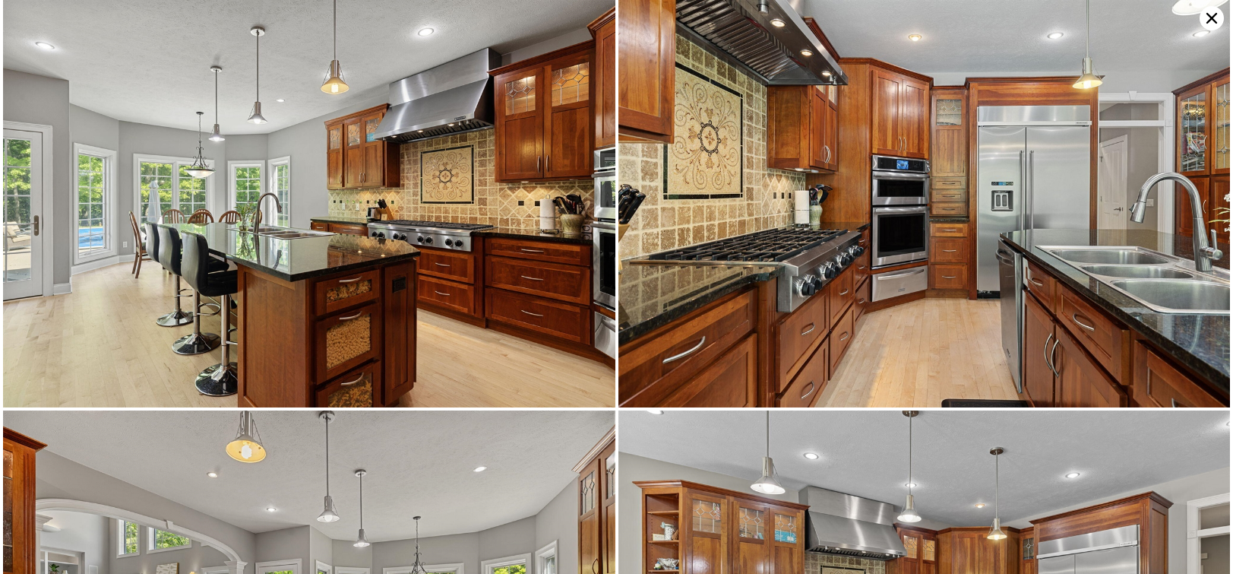
click at [1211, 19] on icon at bounding box center [1211, 18] width 11 height 11
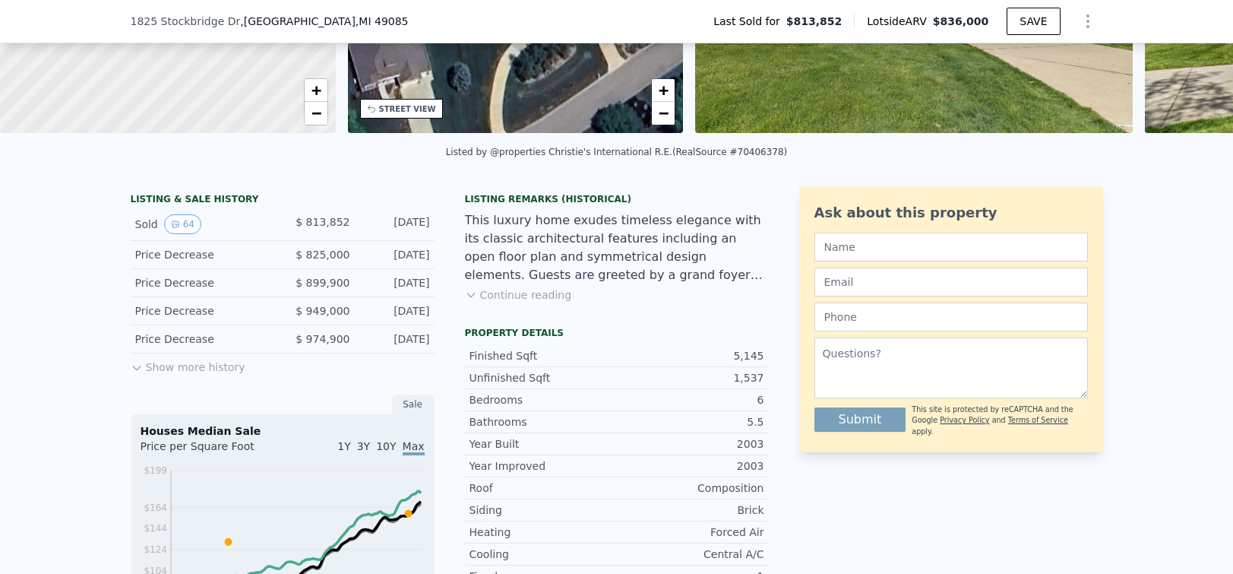
scroll to position [84, 0]
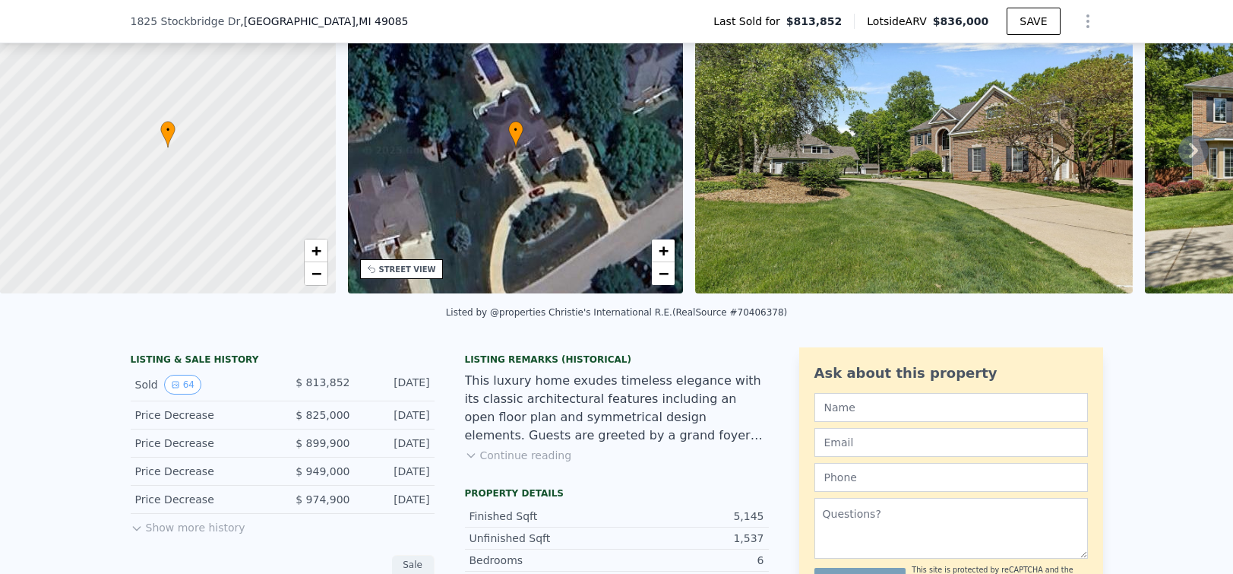
click at [219, 524] on button "Show more history" at bounding box center [188, 524] width 115 height 21
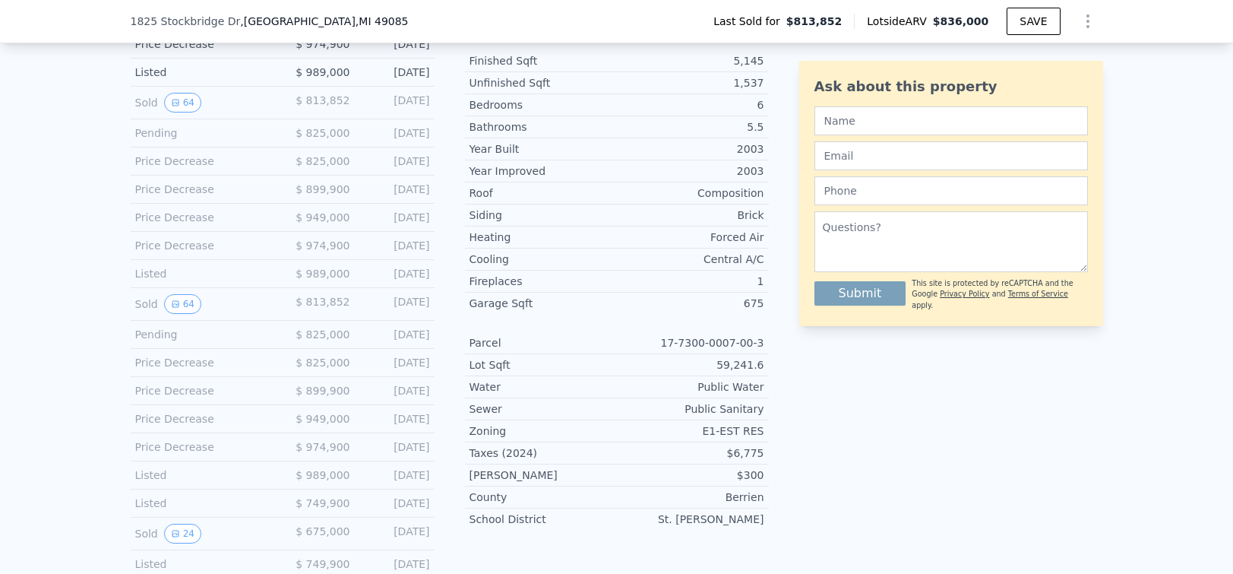
scroll to position [538, 0]
click at [185, 533] on button "24" at bounding box center [182, 535] width 37 height 20
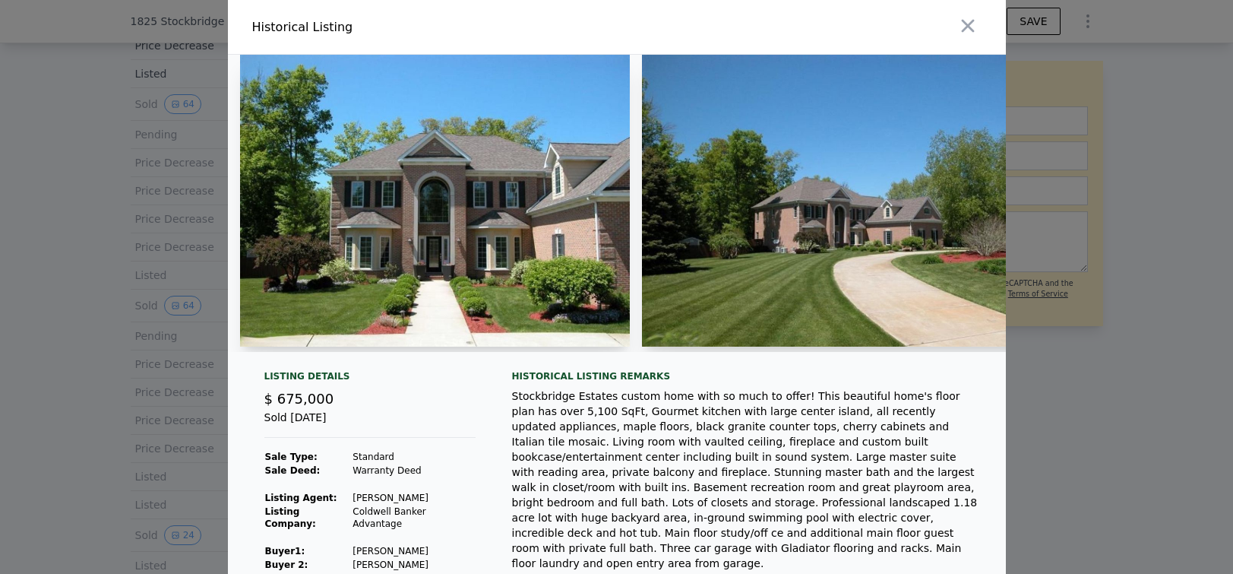
click at [431, 269] on img at bounding box center [435, 201] width 390 height 292
click at [467, 170] on img at bounding box center [435, 201] width 390 height 292
click at [710, 164] on img at bounding box center [837, 201] width 390 height 292
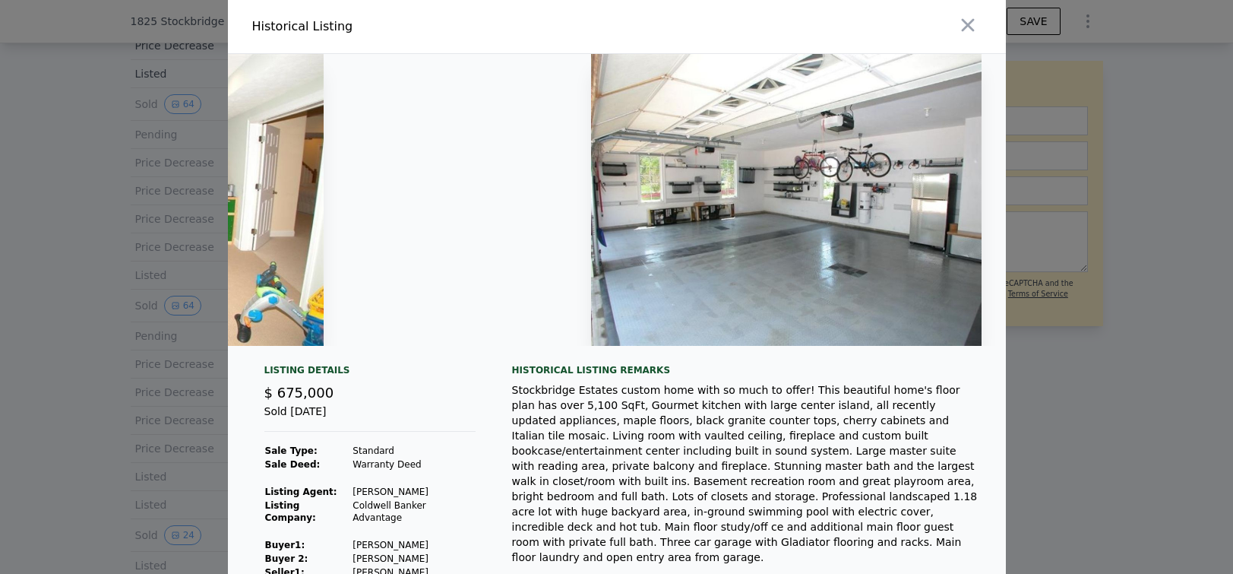
scroll to position [0, 7816]
click at [968, 24] on icon "button" at bounding box center [967, 25] width 13 height 13
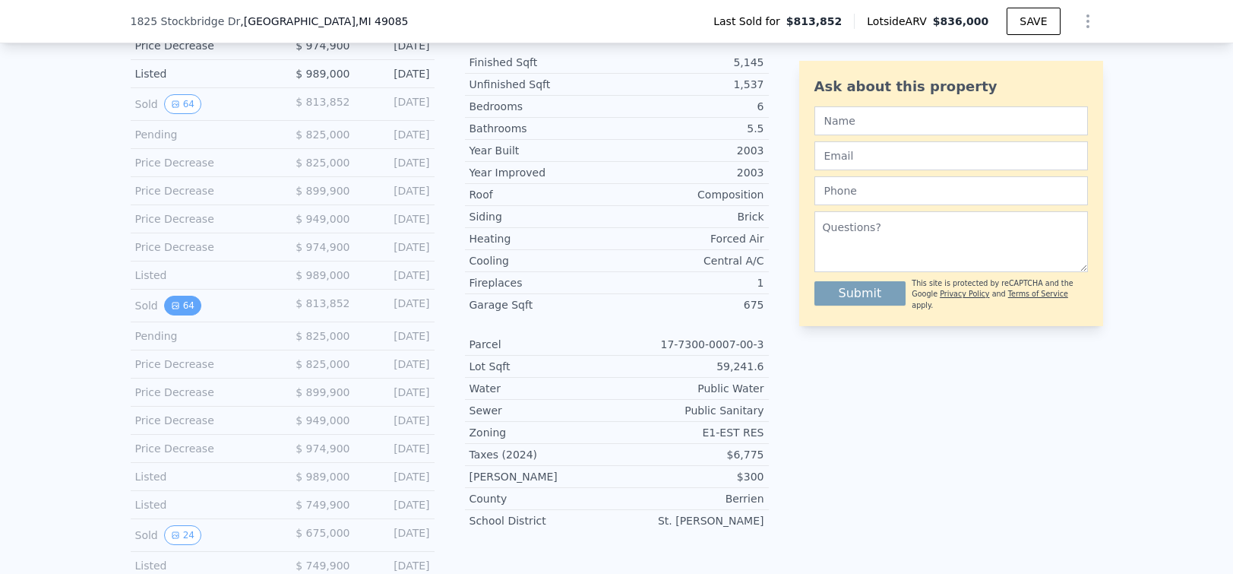
click at [189, 299] on button "64" at bounding box center [182, 305] width 37 height 20
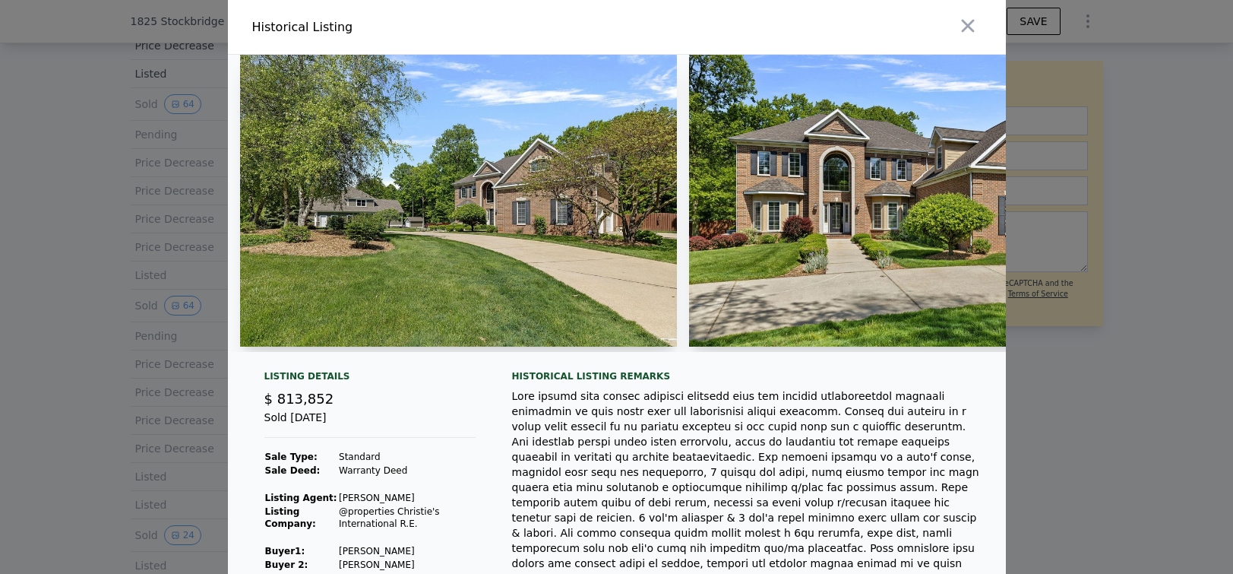
click at [469, 204] on img at bounding box center [459, 201] width 438 height 292
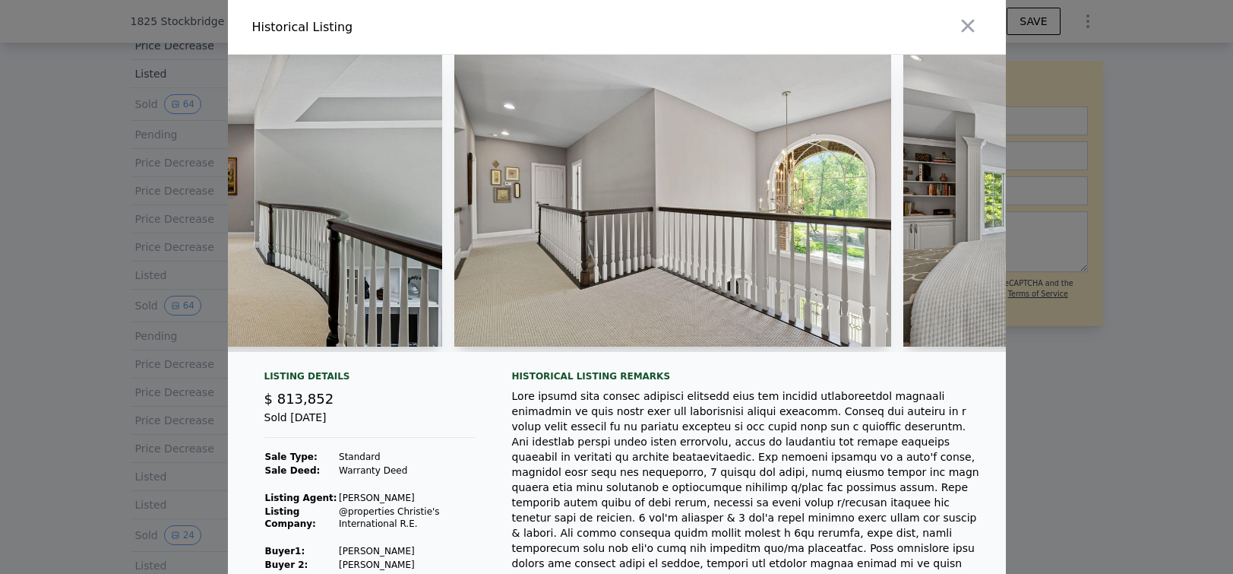
scroll to position [0, 9235]
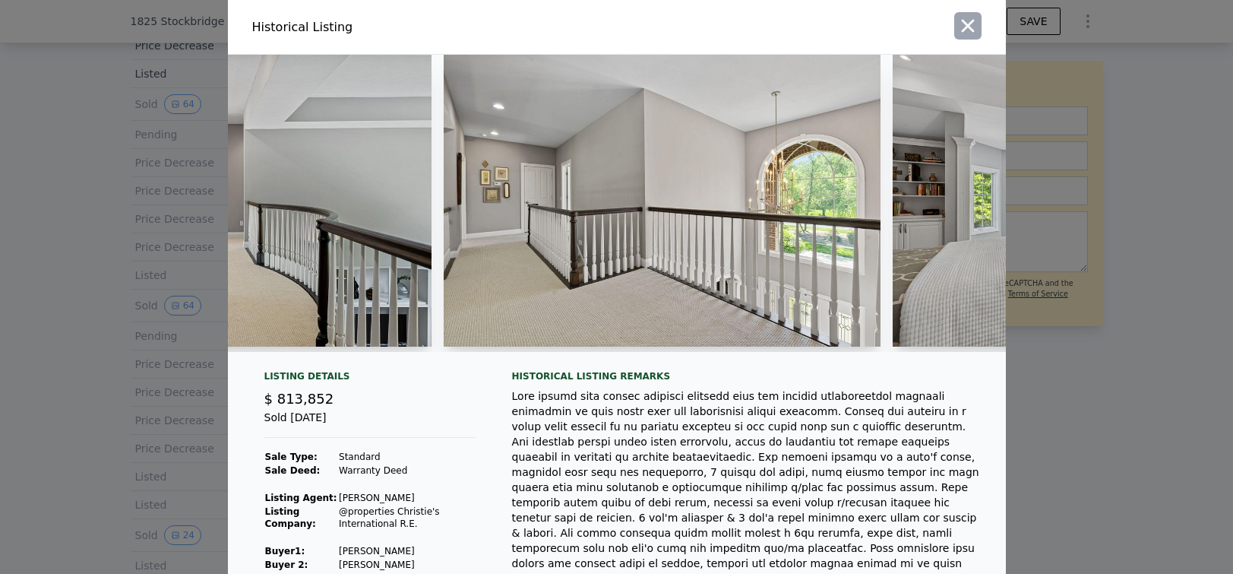
click at [965, 28] on icon "button" at bounding box center [967, 26] width 13 height 13
